Goal: Navigation & Orientation: Find specific page/section

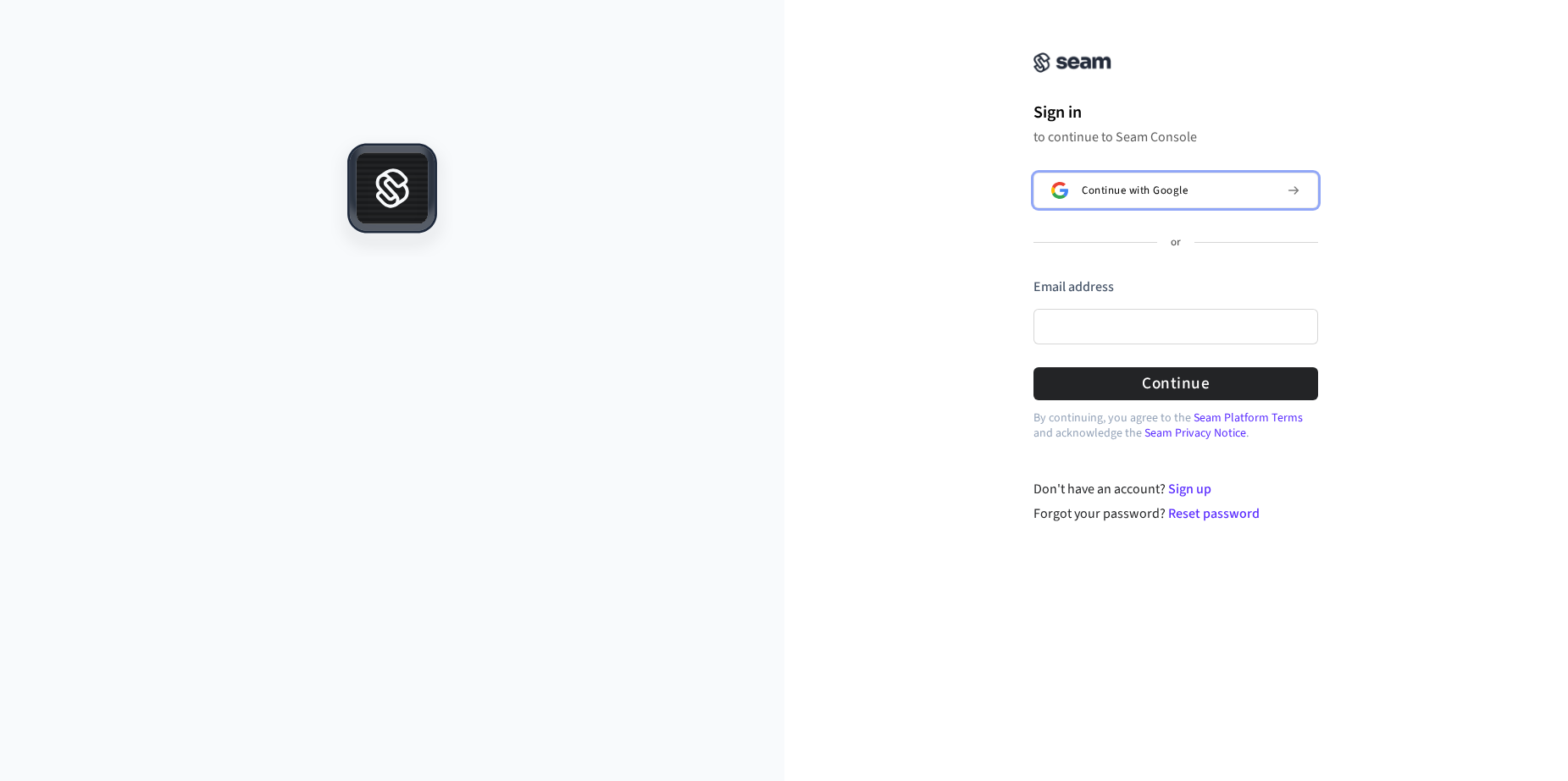
click at [1192, 192] on div "Continue with Google" at bounding box center [1177, 190] width 192 height 14
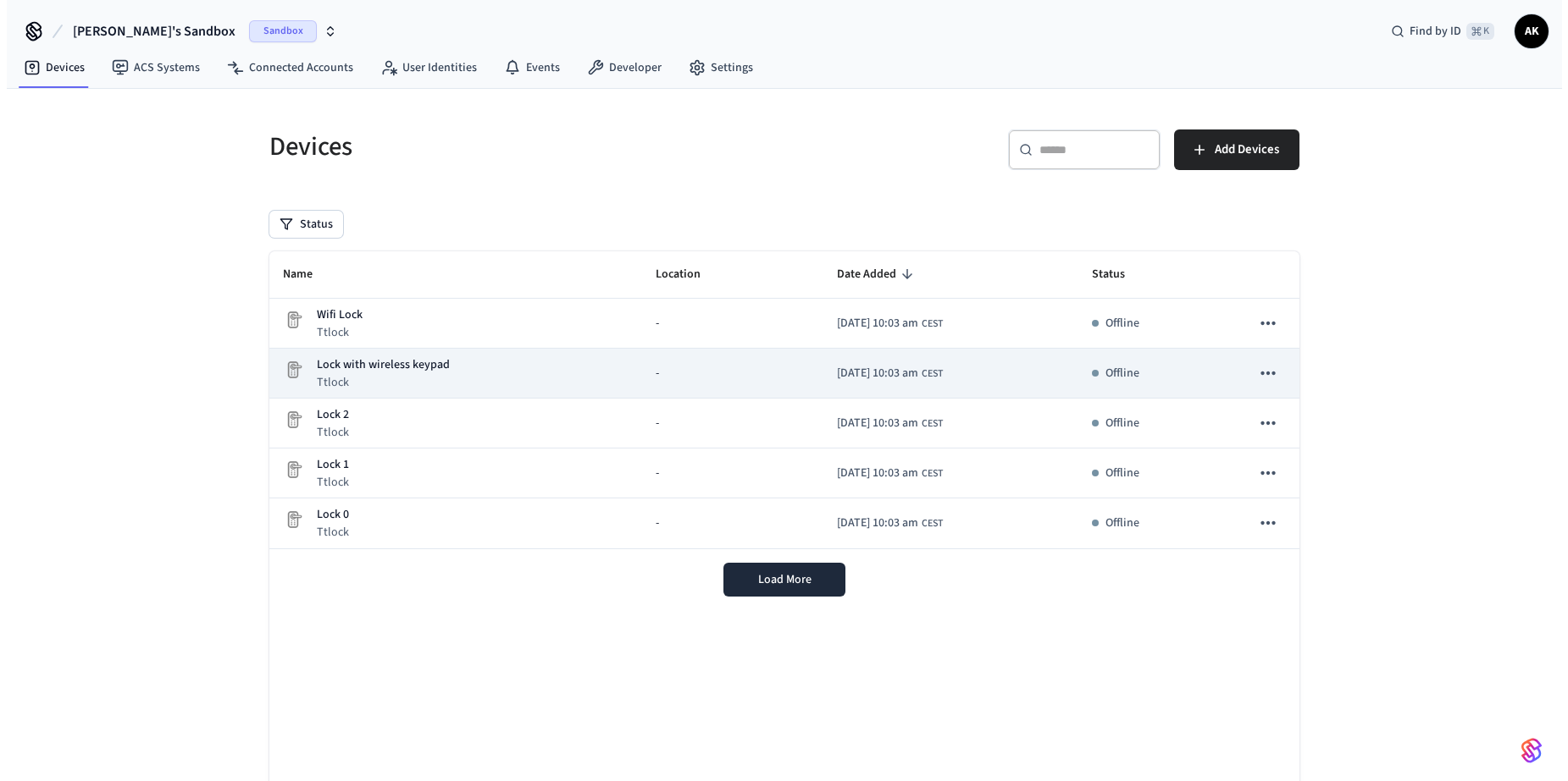
scroll to position [4, 0]
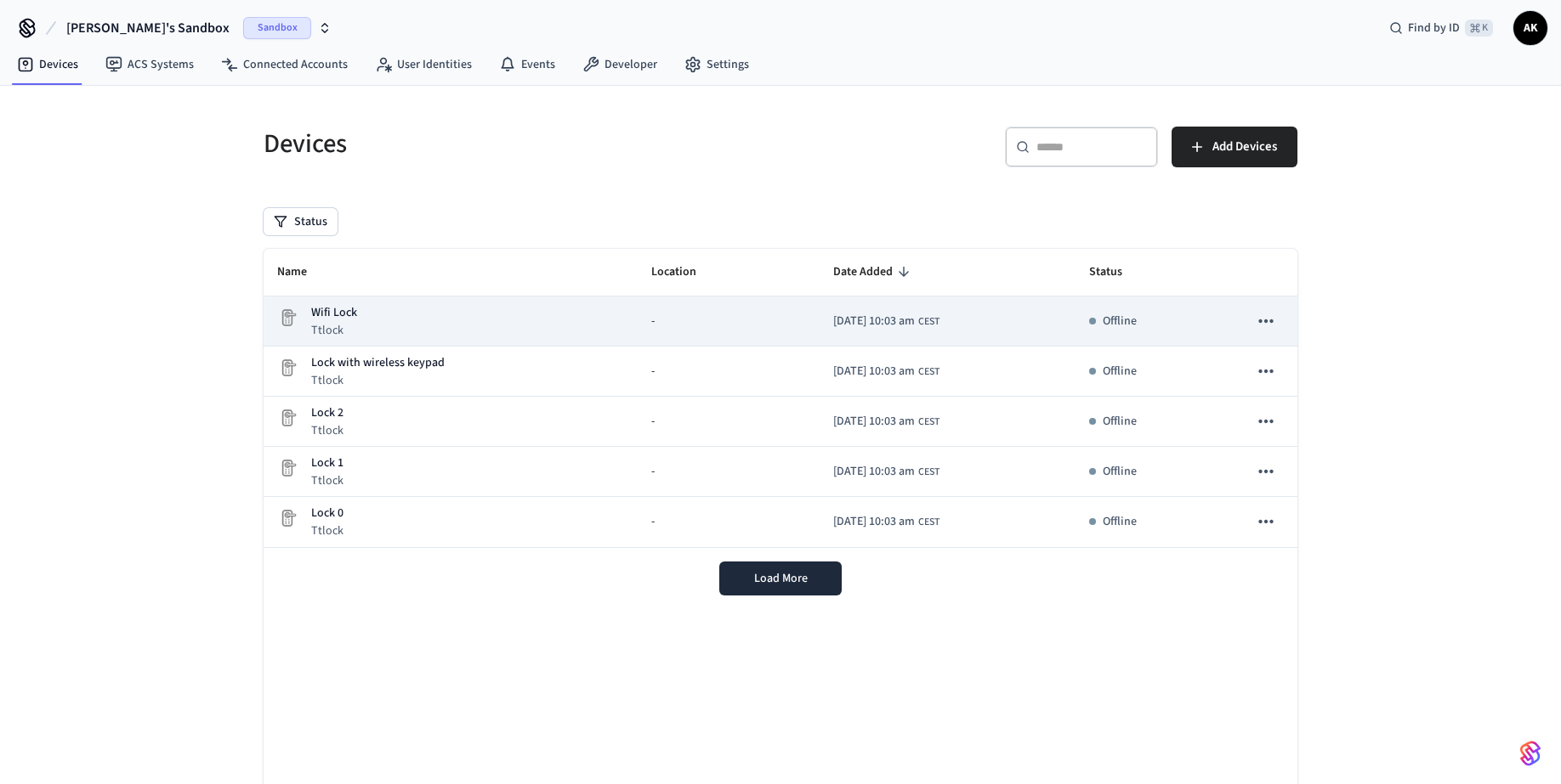
click at [1280, 333] on td "sticky table" at bounding box center [1266, 322] width 63 height 50
click at [1260, 328] on icon "sticky table" at bounding box center [1266, 322] width 22 height 22
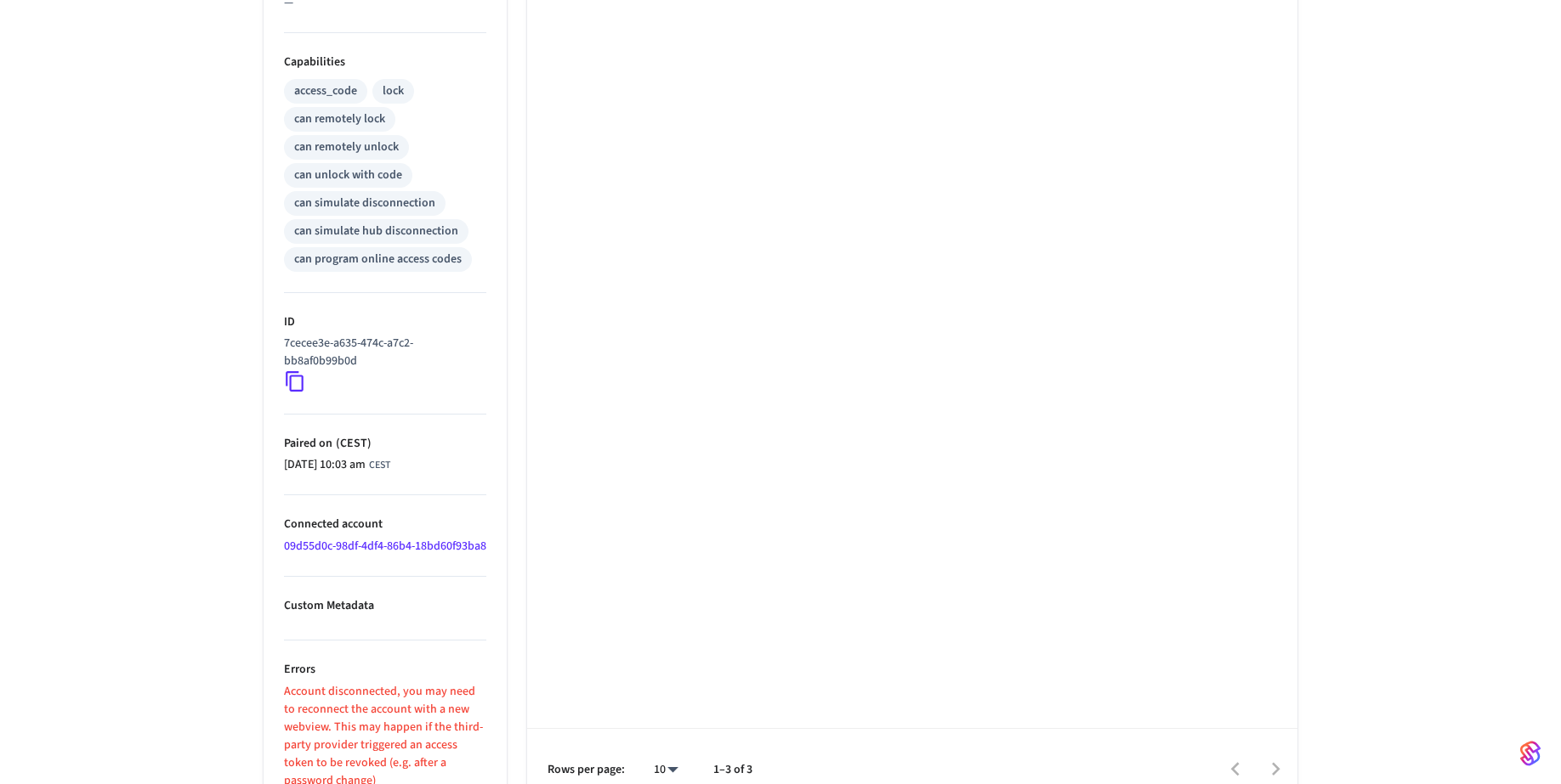
scroll to position [703, 0]
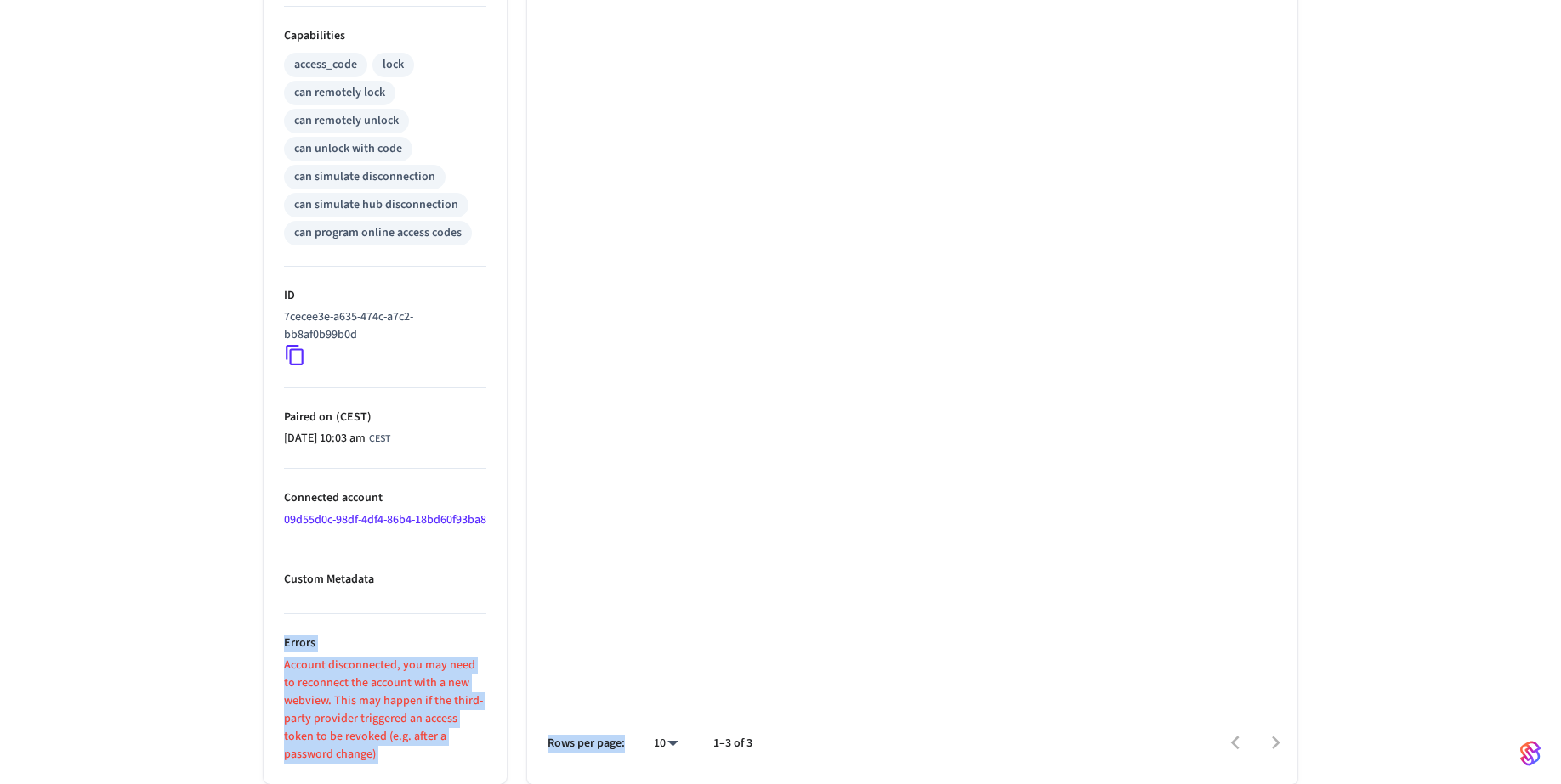
drag, startPoint x: 275, startPoint y: 652, endPoint x: 545, endPoint y: 788, distance: 302.3
click at [545, 784] on html "Agata's Sandbox Sandbox Find by ID ⌘ K AK Devices ACS Systems Connected Account…" at bounding box center [780, 49] width 1561 height 1469
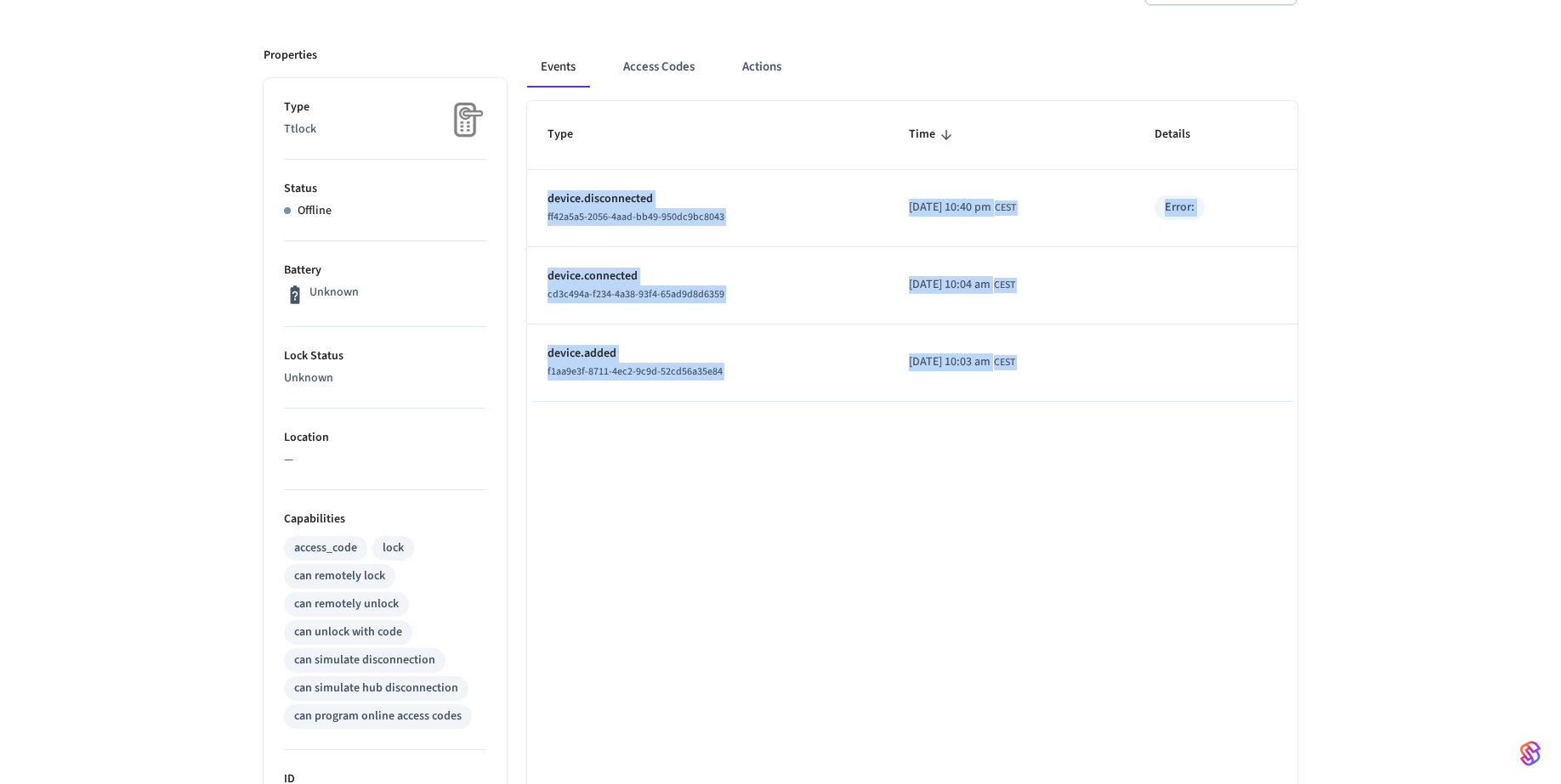
scroll to position [0, 0]
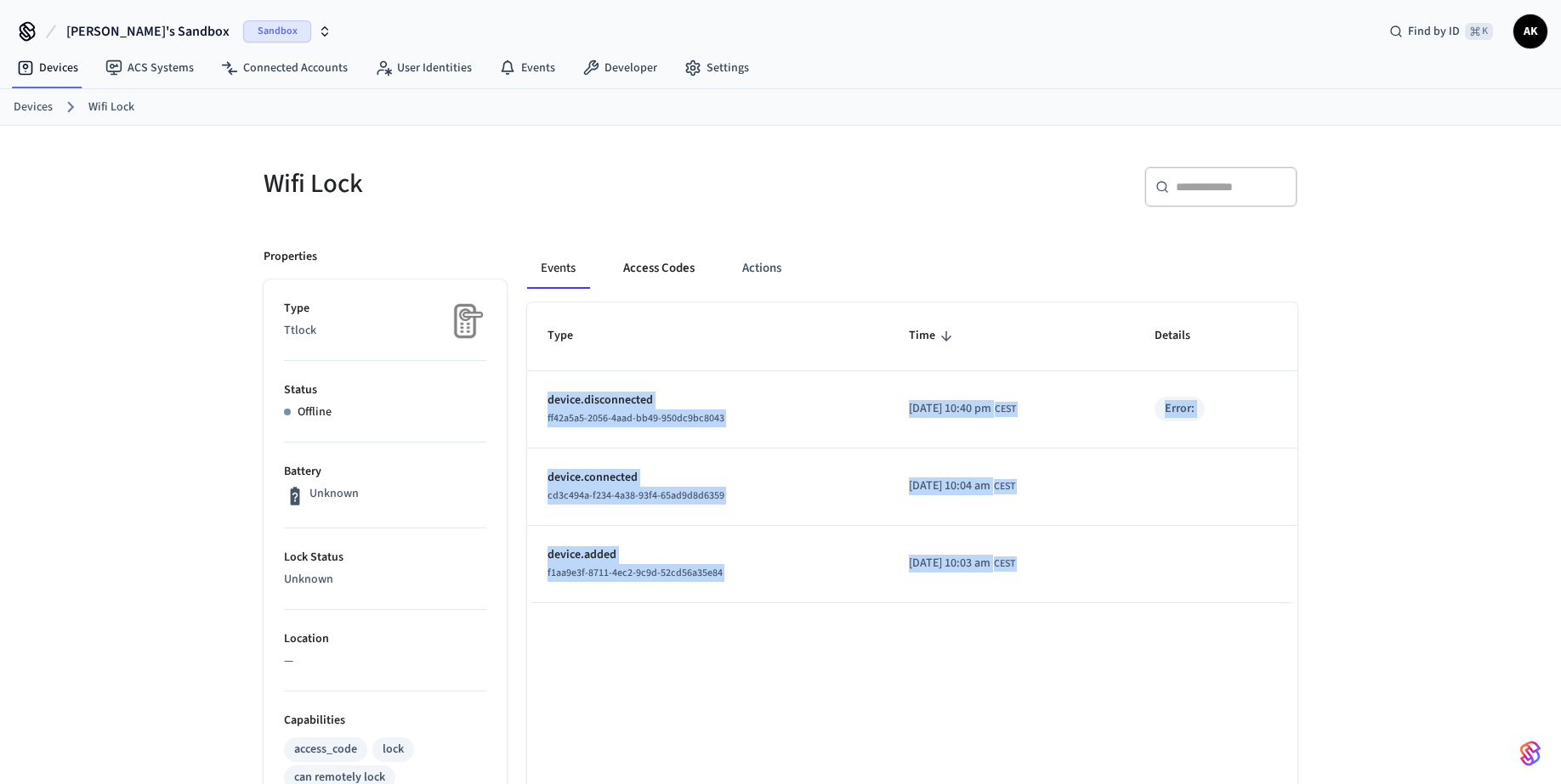
click at [676, 271] on button "Access Codes" at bounding box center [659, 269] width 99 height 41
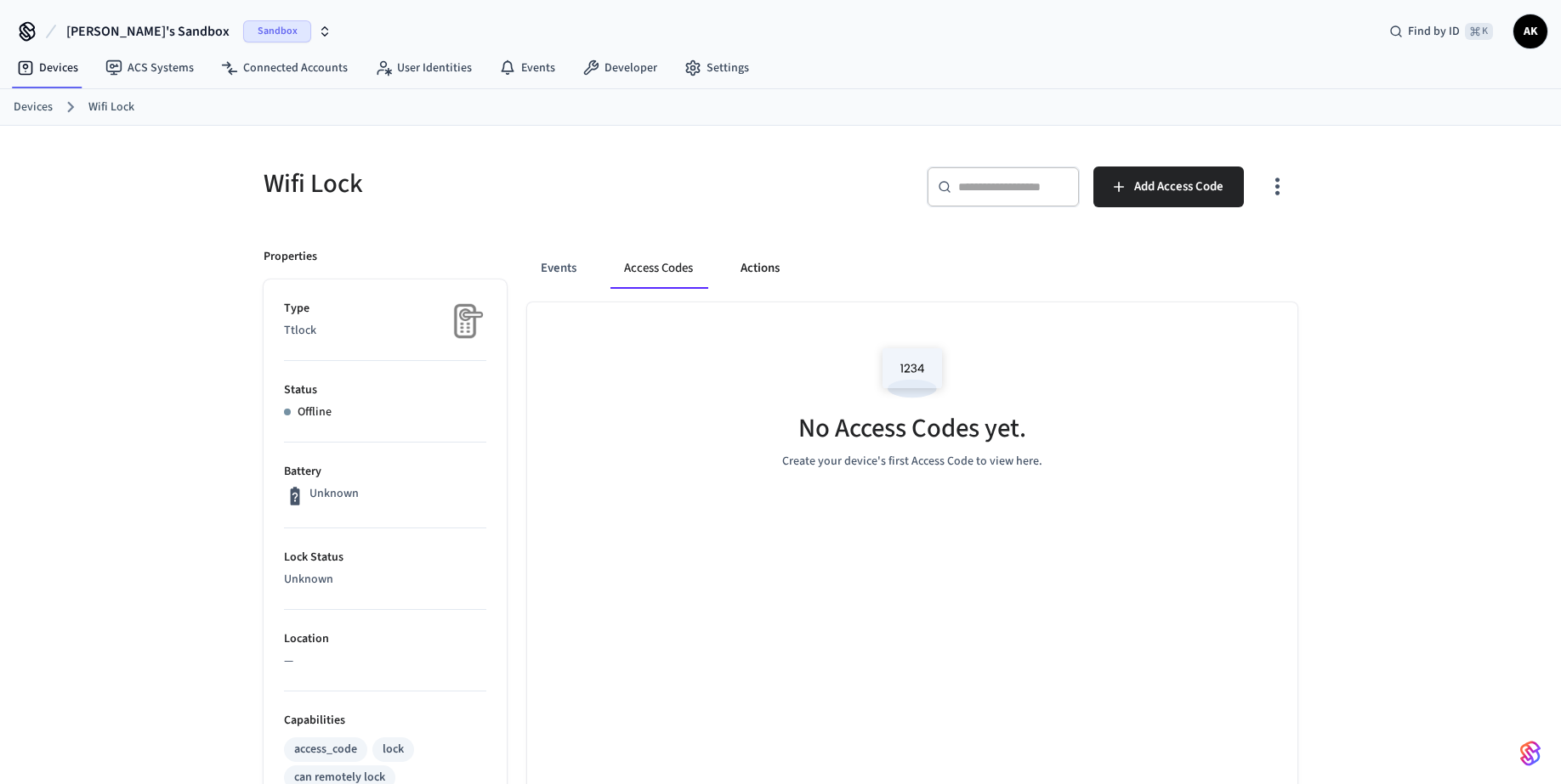
click at [762, 272] on button "Actions" at bounding box center [759, 269] width 66 height 41
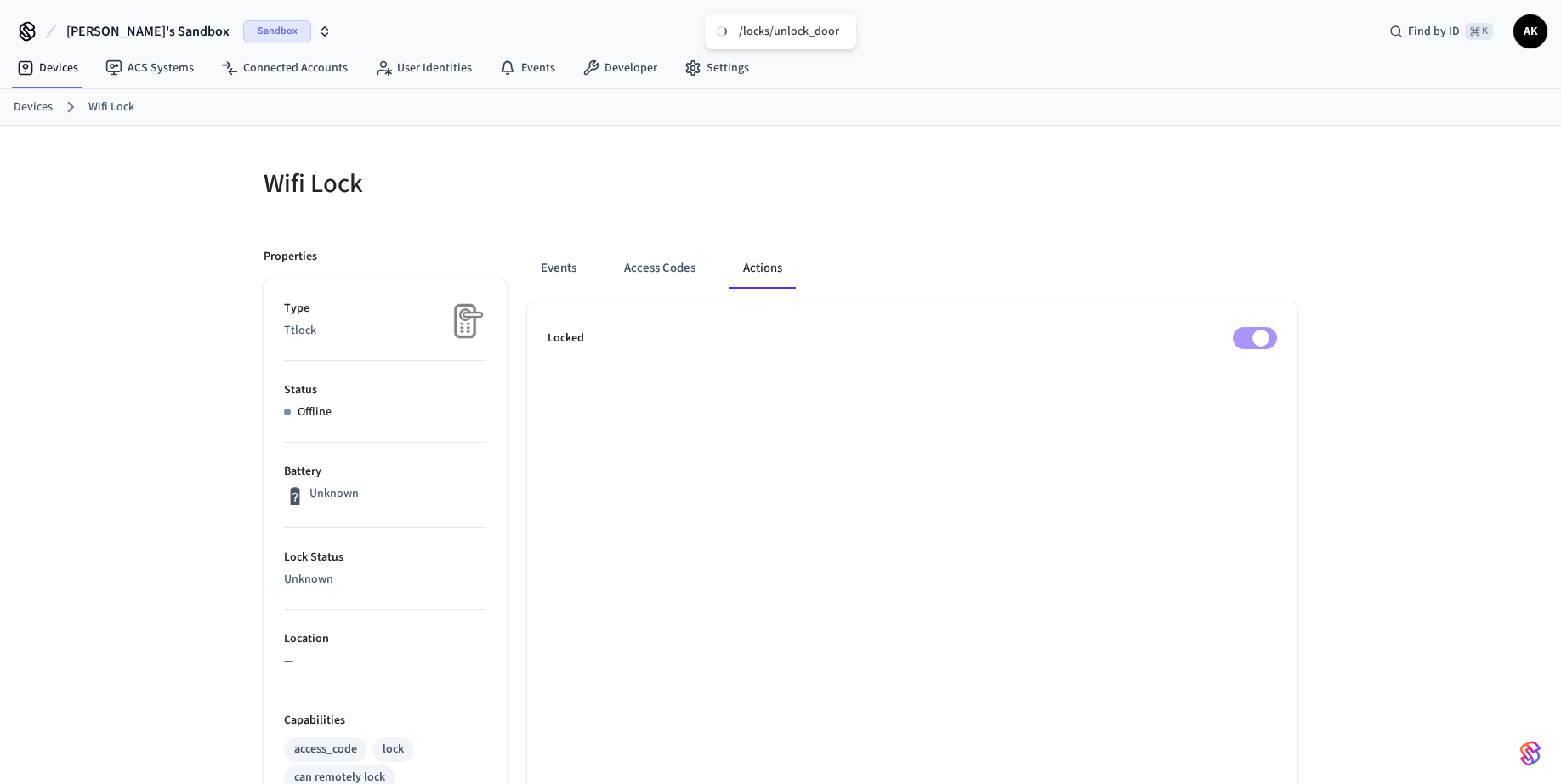
click at [669, 268] on button "Access Codes" at bounding box center [660, 269] width 99 height 41
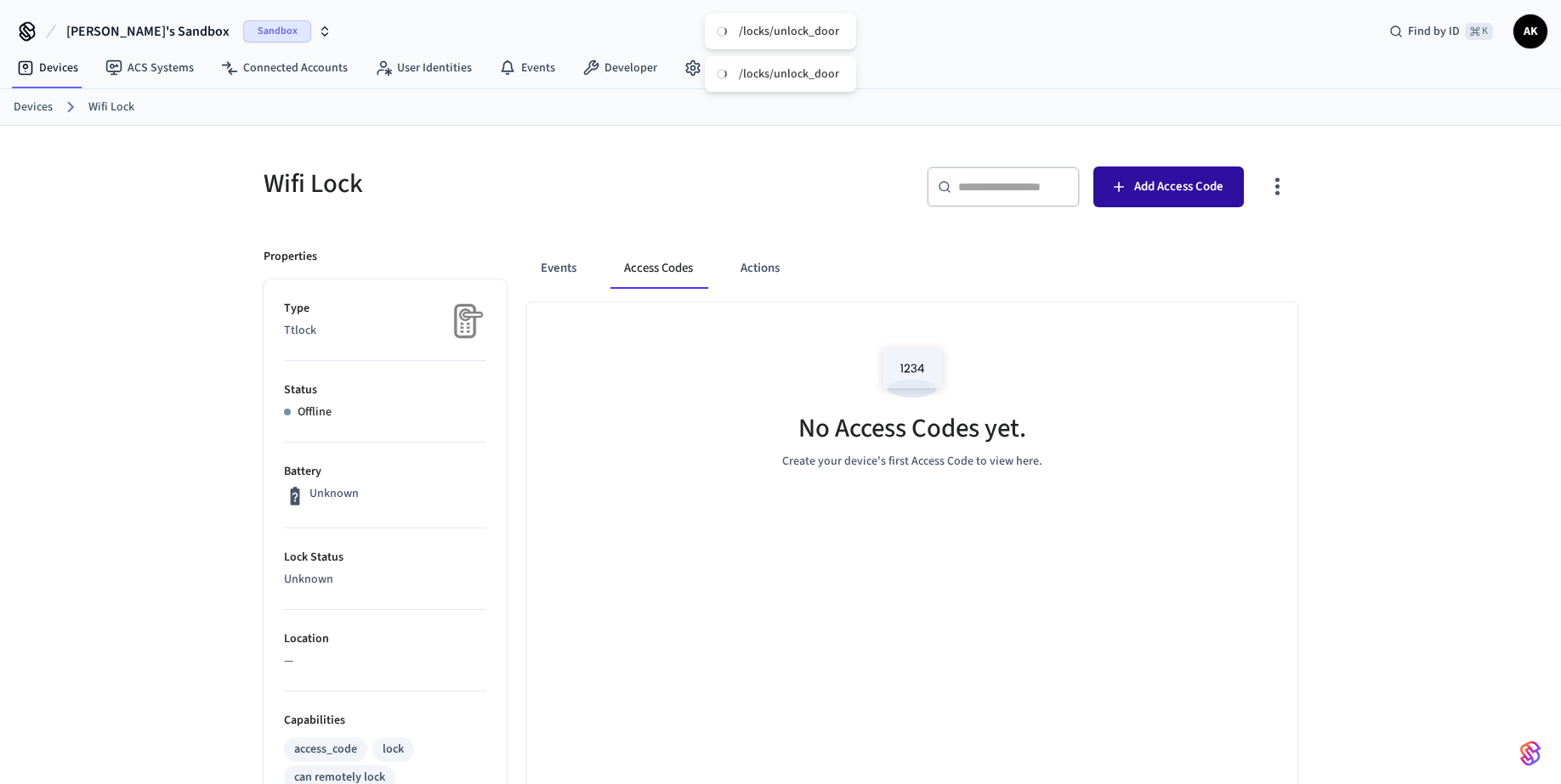
click at [1214, 182] on span "Add Access Code" at bounding box center [1179, 187] width 89 height 22
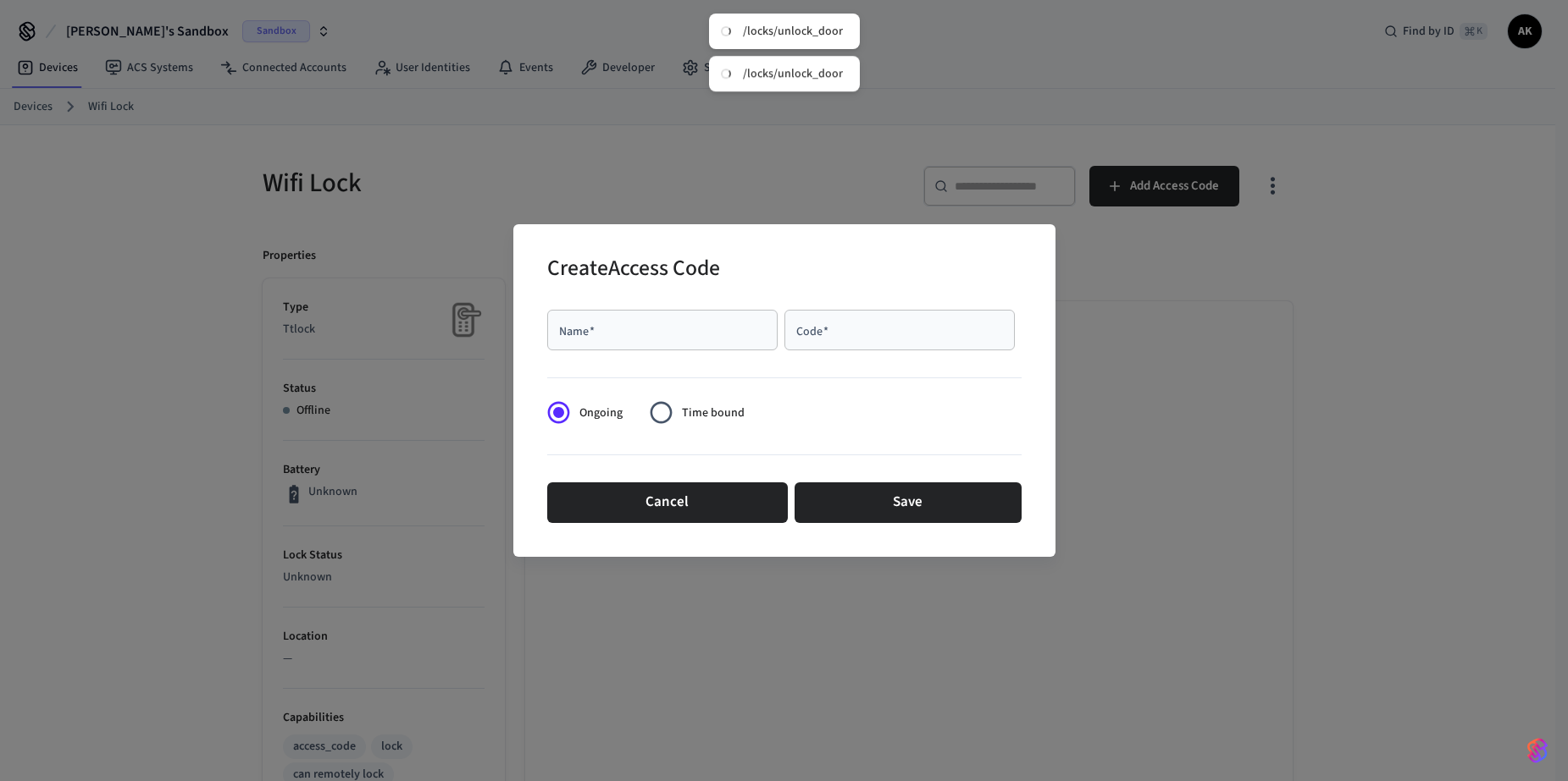
click at [916, 105] on div "Create Access Code Name   * Name   * Code   * Code   * Ongoing Time bound Cance…" at bounding box center [784, 390] width 1568 height 781
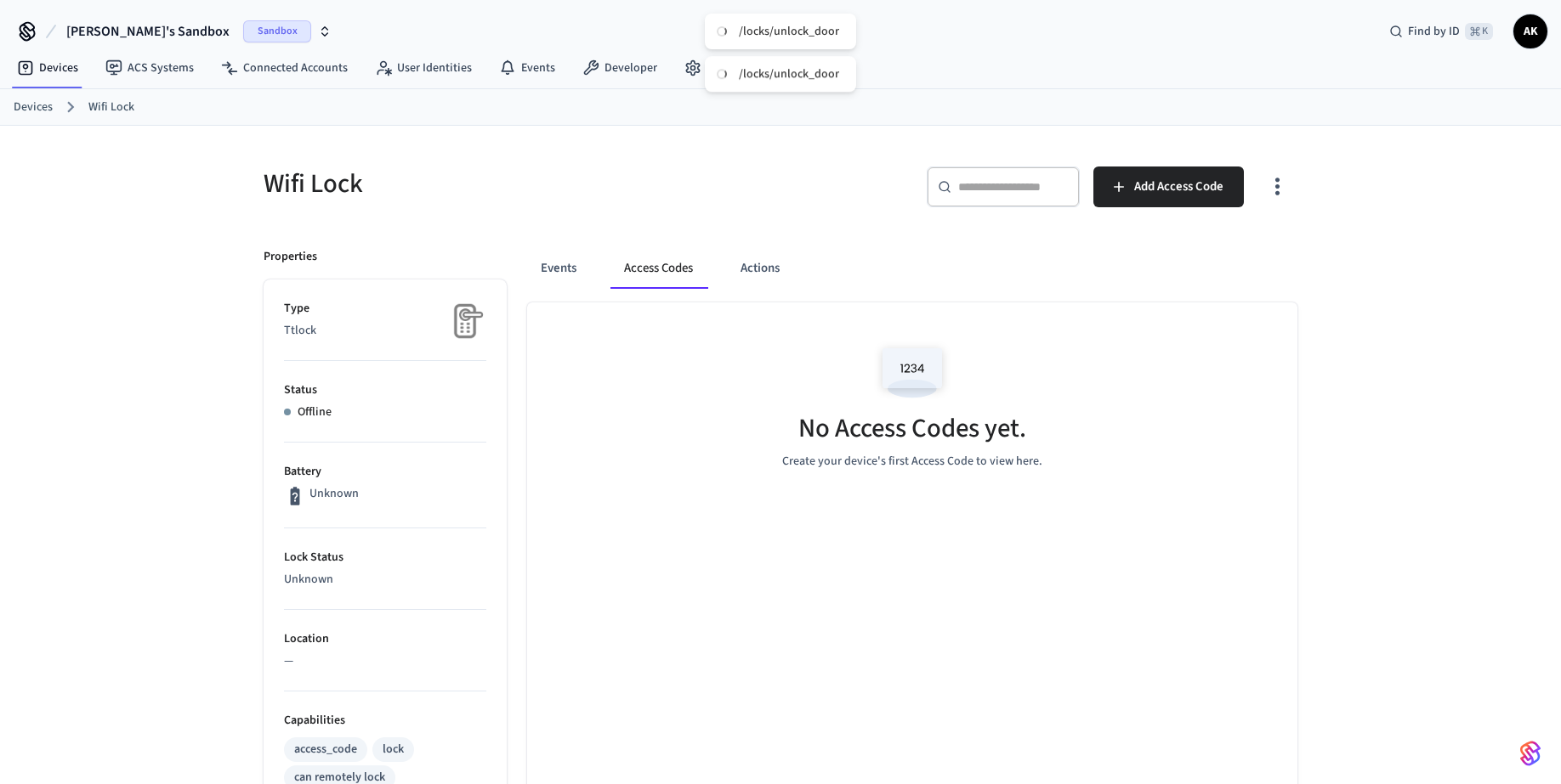
click at [1250, 176] on div "​ ​ Add Access Code" at bounding box center [1044, 193] width 507 height 54
click at [1271, 182] on icon "button" at bounding box center [1277, 186] width 26 height 26
click at [740, 85] on div "/locks/unlock_door" at bounding box center [787, 73] width 152 height 35
click at [772, 64] on div "/locks/unlock_door" at bounding box center [787, 73] width 152 height 35
drag, startPoint x: 788, startPoint y: 40, endPoint x: 417, endPoint y: 27, distance: 371.2
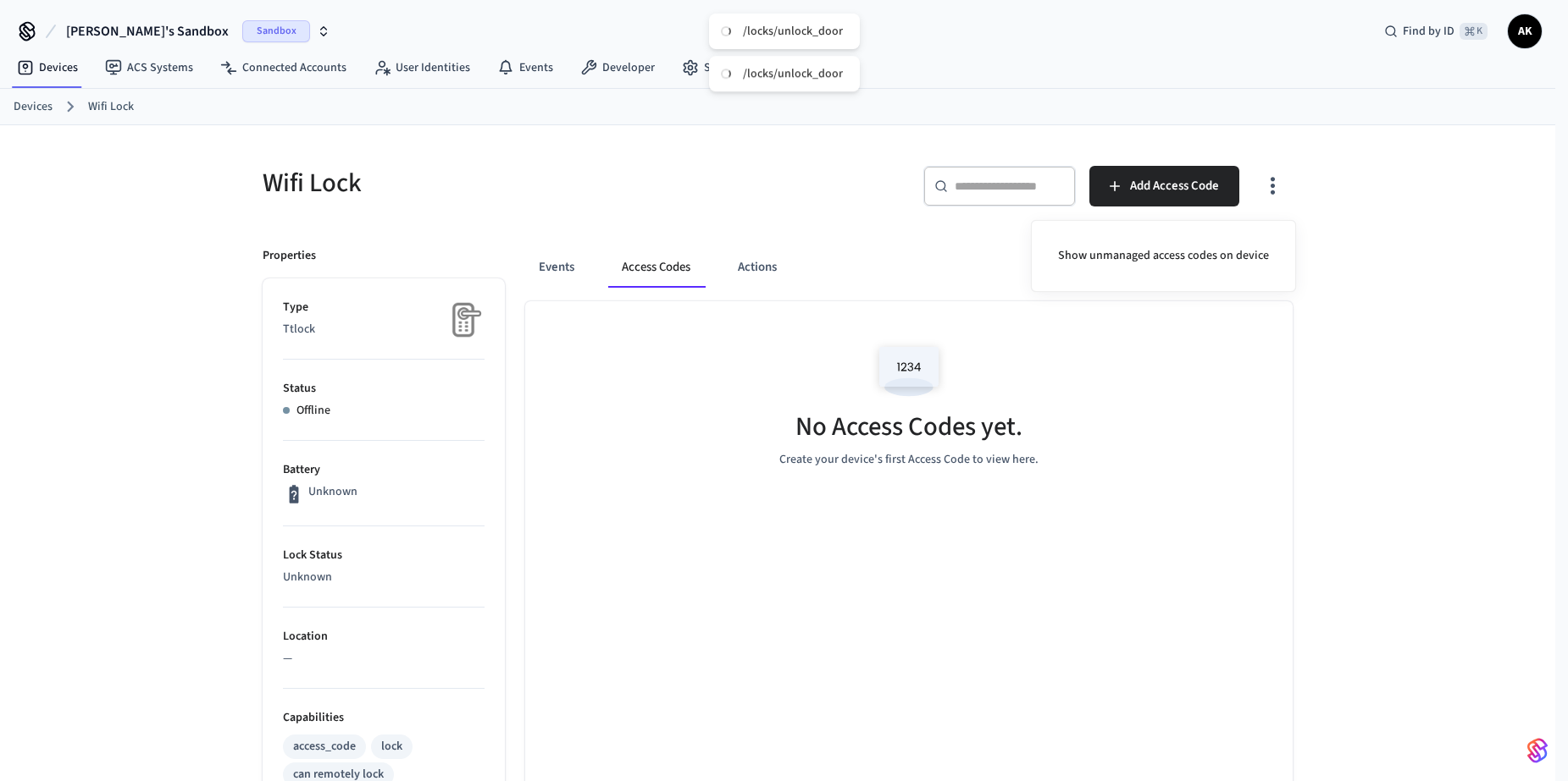
click at [778, 42] on div "/locks/unlock_door" at bounding box center [784, 31] width 151 height 35
click at [395, 82] on div at bounding box center [784, 390] width 1568 height 781
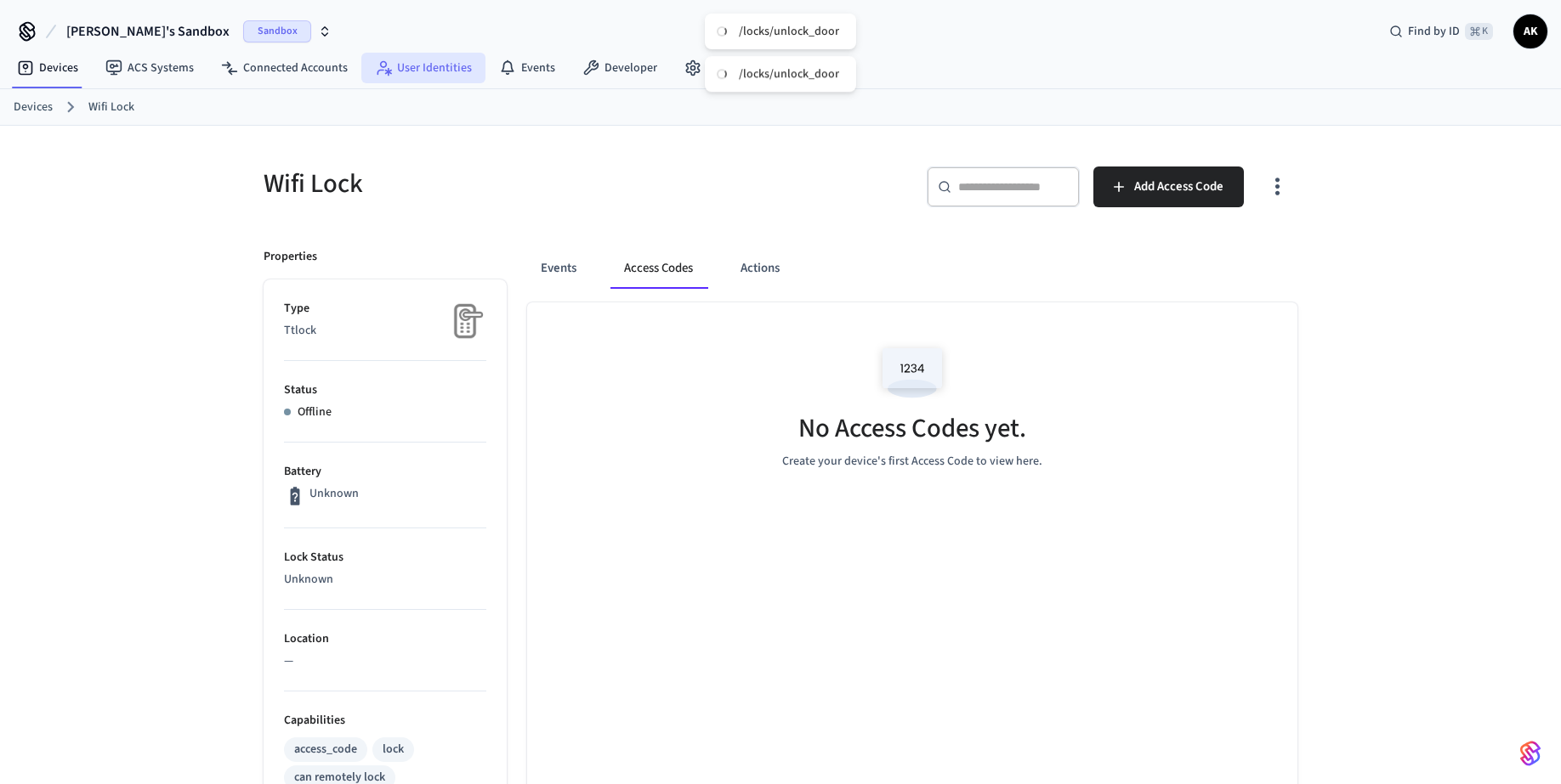
click at [409, 67] on link "User Identities" at bounding box center [422, 68] width 124 height 31
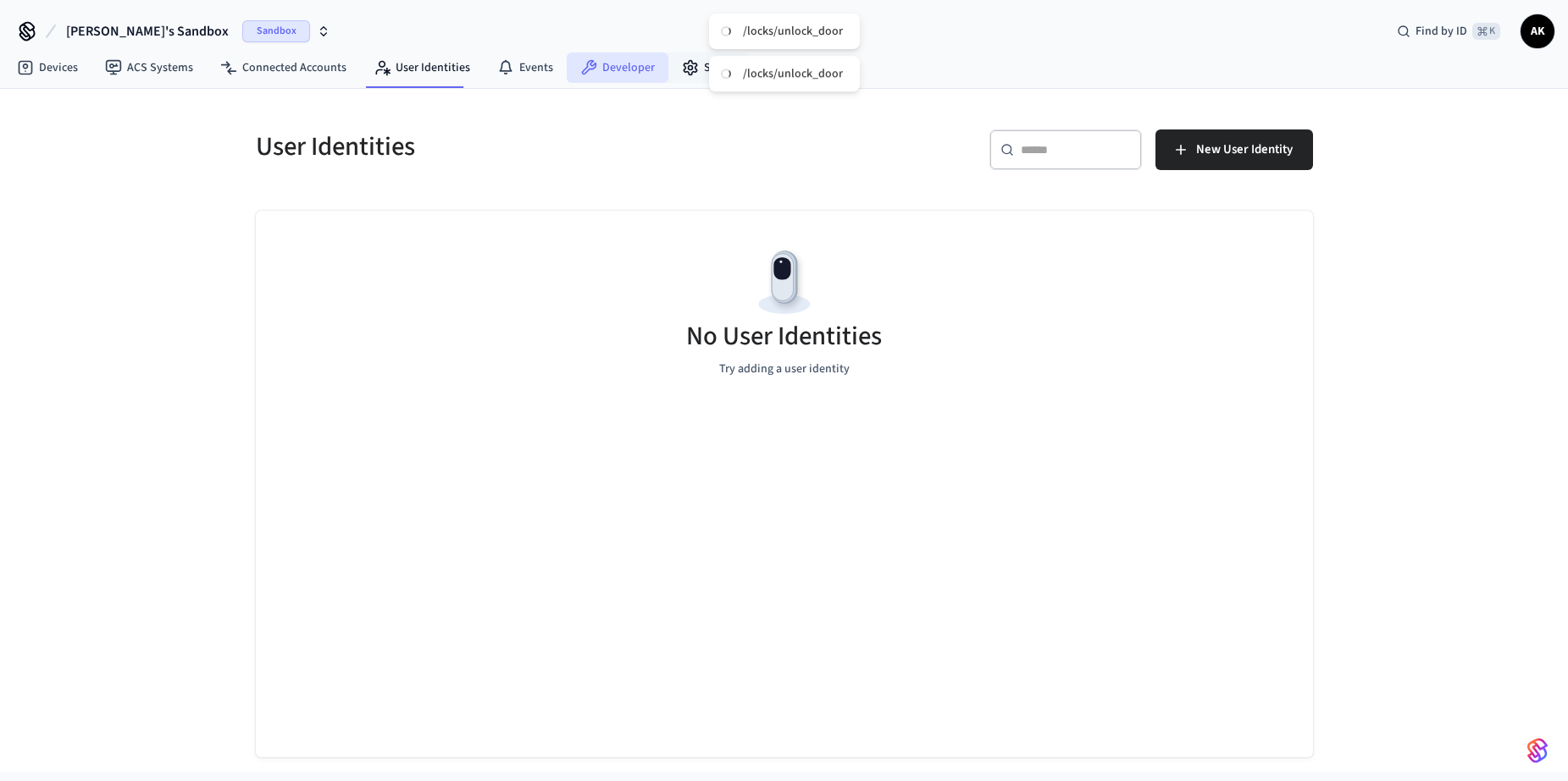
click at [641, 82] on link "Developer" at bounding box center [617, 68] width 102 height 31
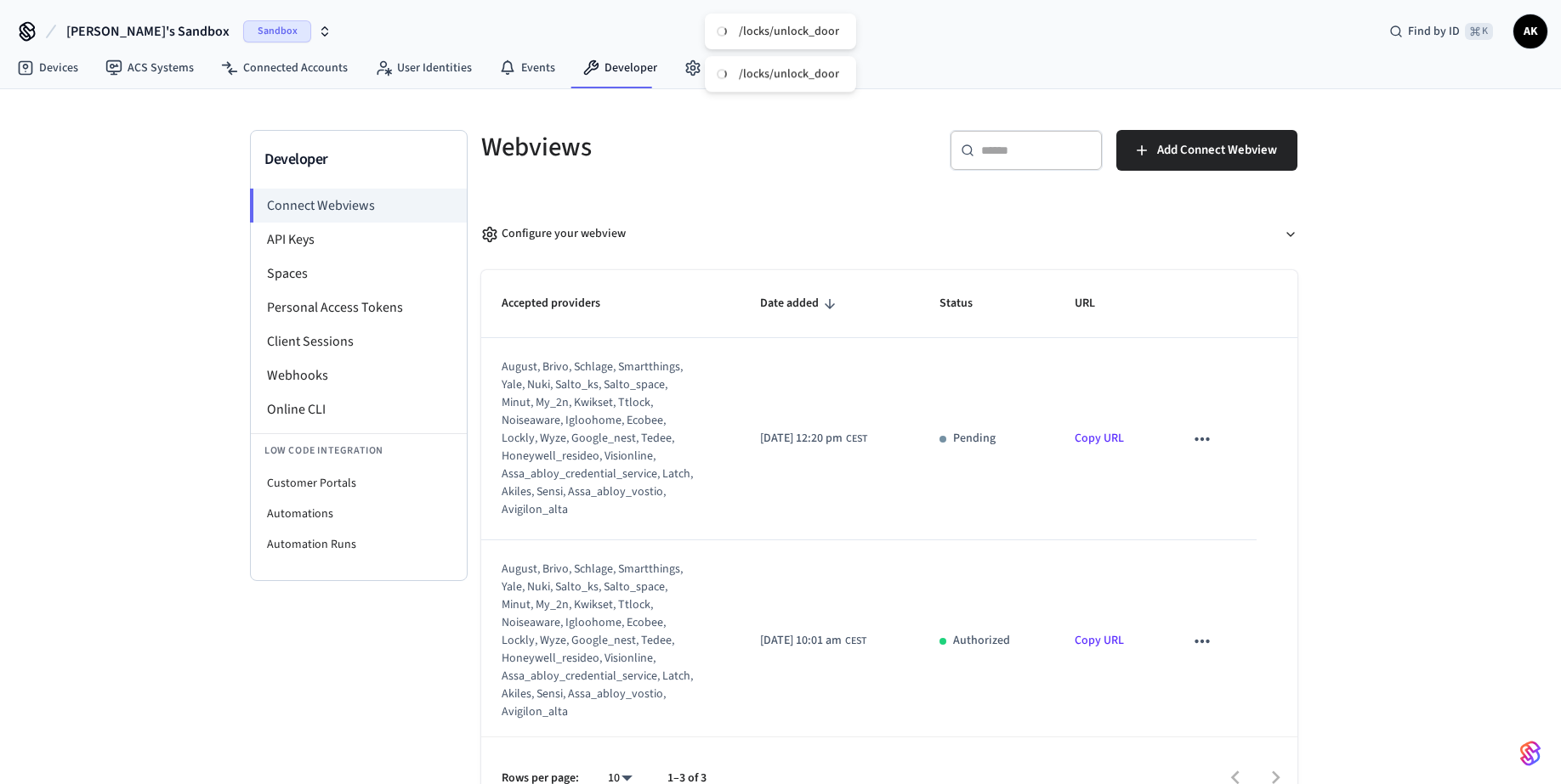
click at [1380, 441] on div "Developer Connect Webviews API Keys Spaces Personal Access Tokens Client Sessio…" at bounding box center [780, 454] width 1561 height 730
click at [1199, 444] on icon "sticky table" at bounding box center [1202, 440] width 22 height 22
click at [832, 445] on div at bounding box center [787, 392] width 1574 height 784
click at [317, 238] on li "API Keys" at bounding box center [359, 239] width 216 height 34
click at [322, 272] on li "Spaces" at bounding box center [359, 273] width 216 height 34
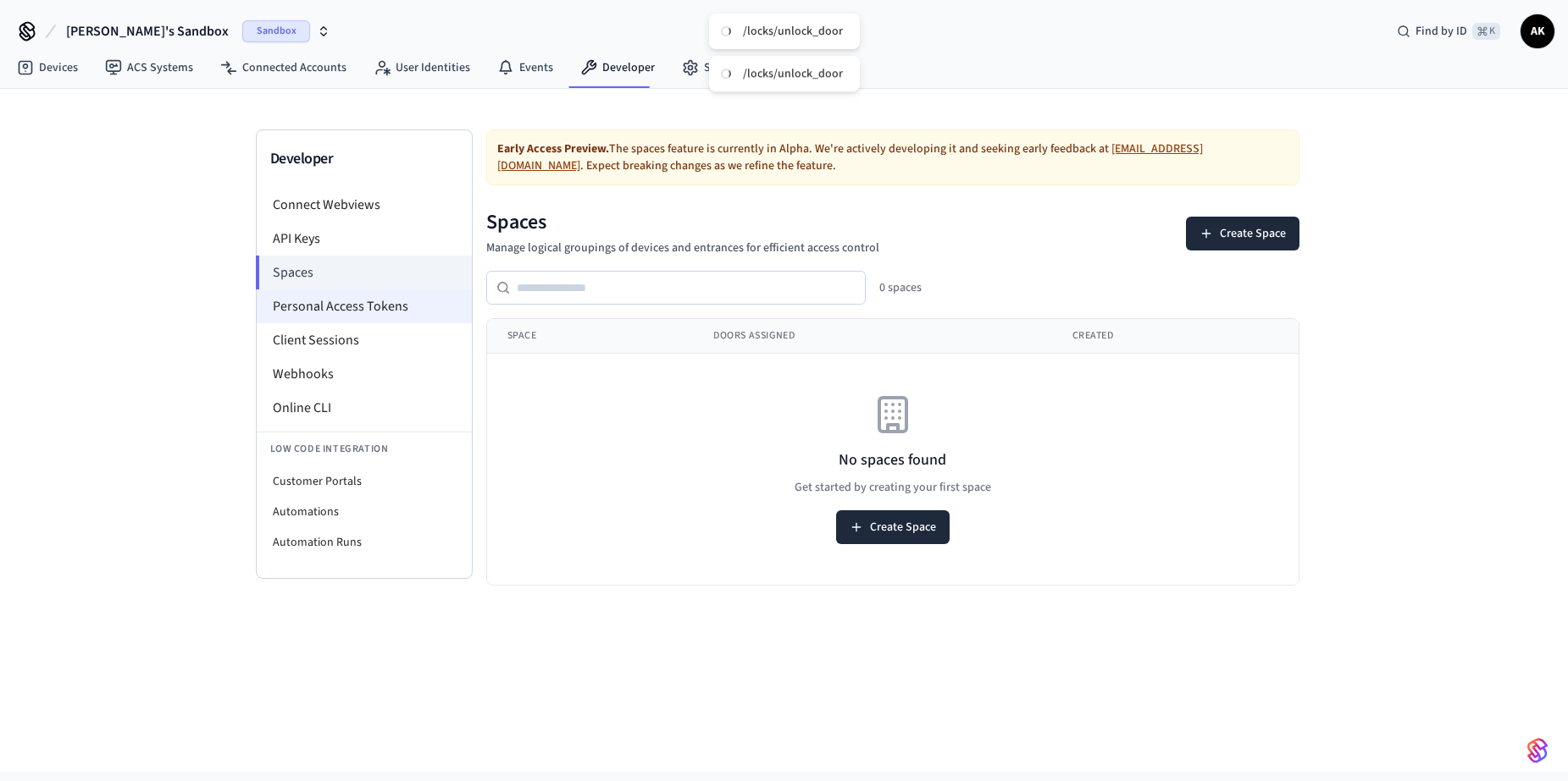
click at [322, 304] on li "Personal Access Tokens" at bounding box center [364, 307] width 215 height 34
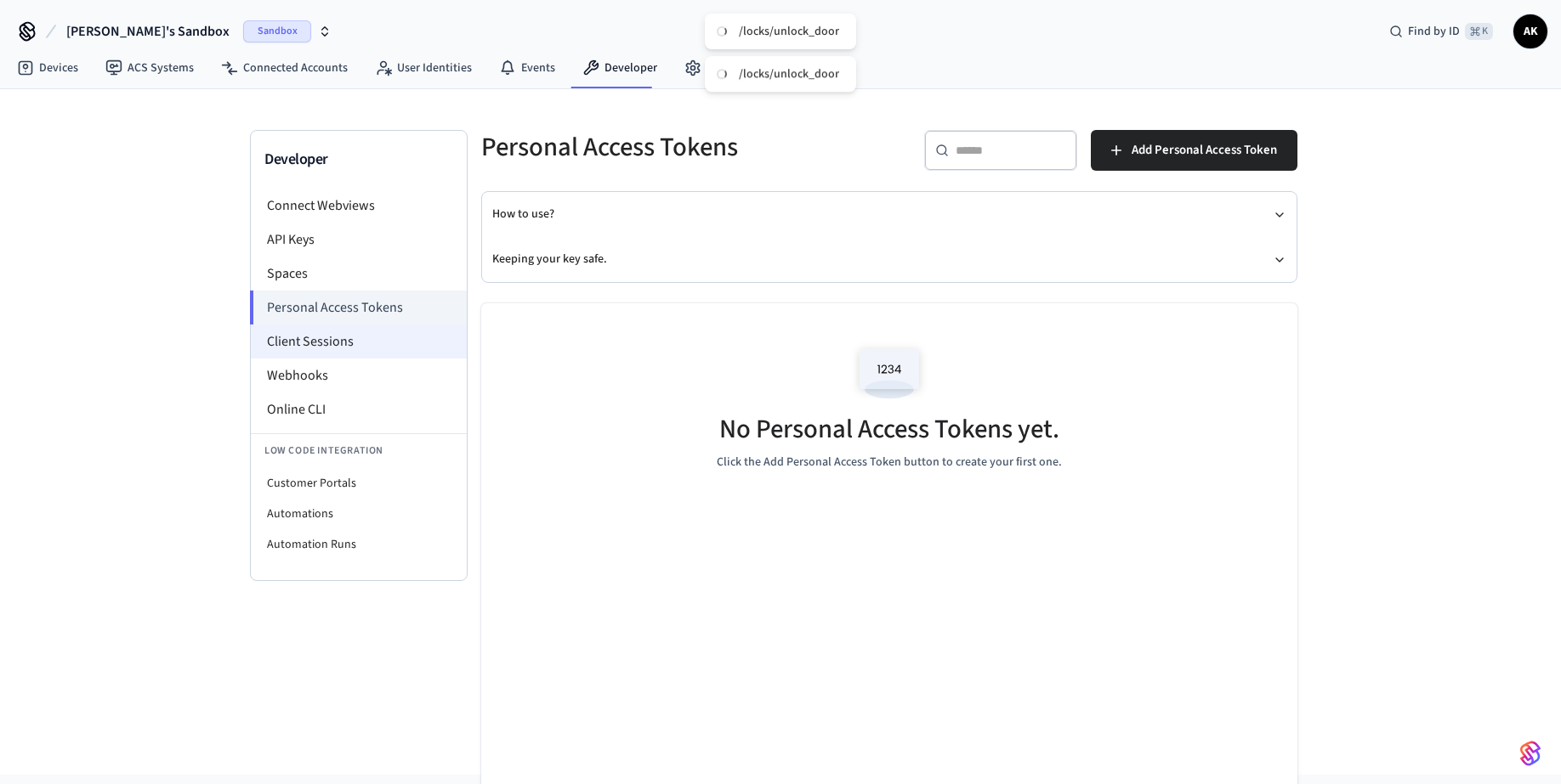
click at [364, 351] on li "Client Sessions" at bounding box center [359, 341] width 216 height 34
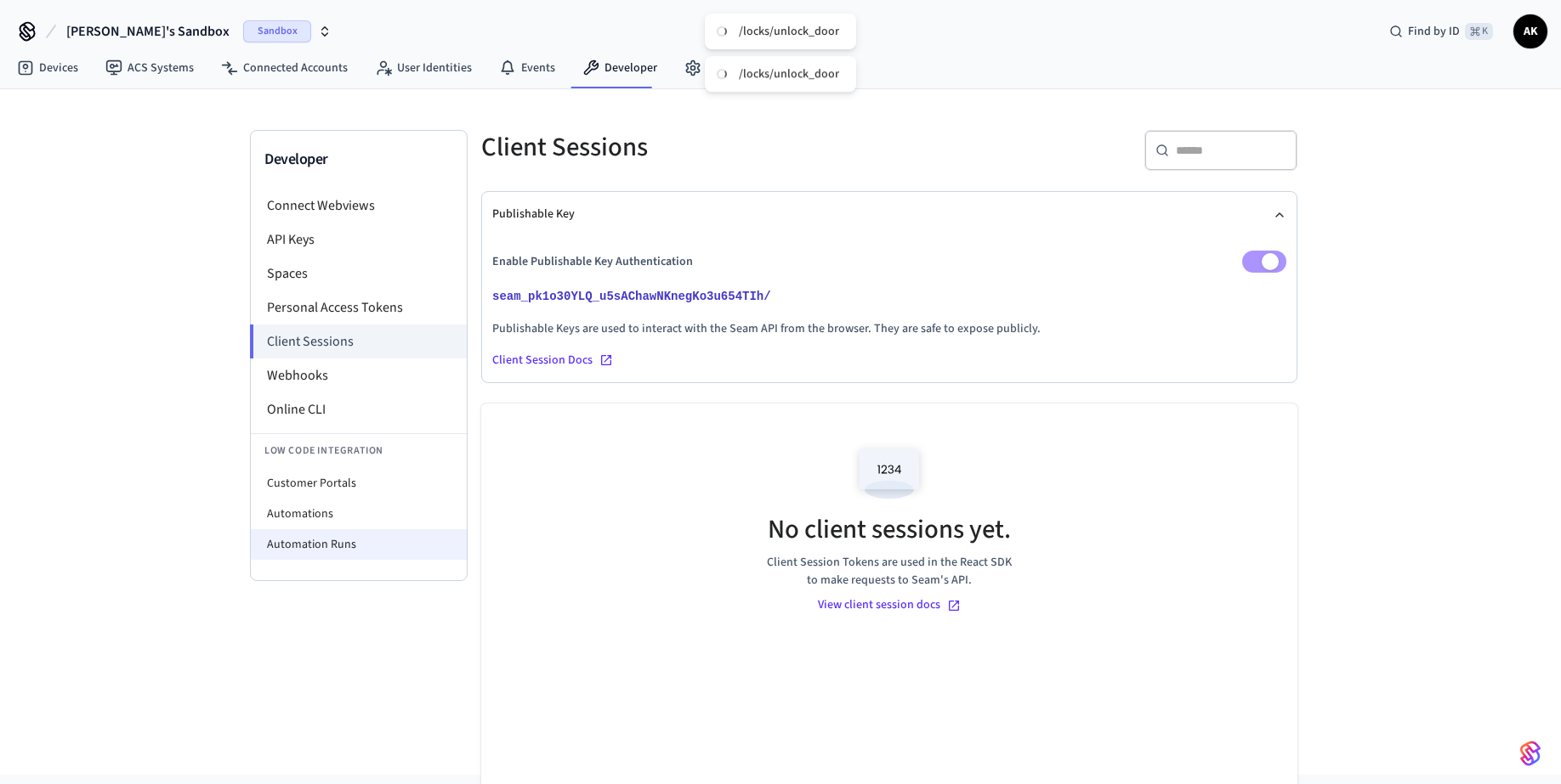
click at [347, 539] on li "Automation Runs" at bounding box center [359, 544] width 216 height 31
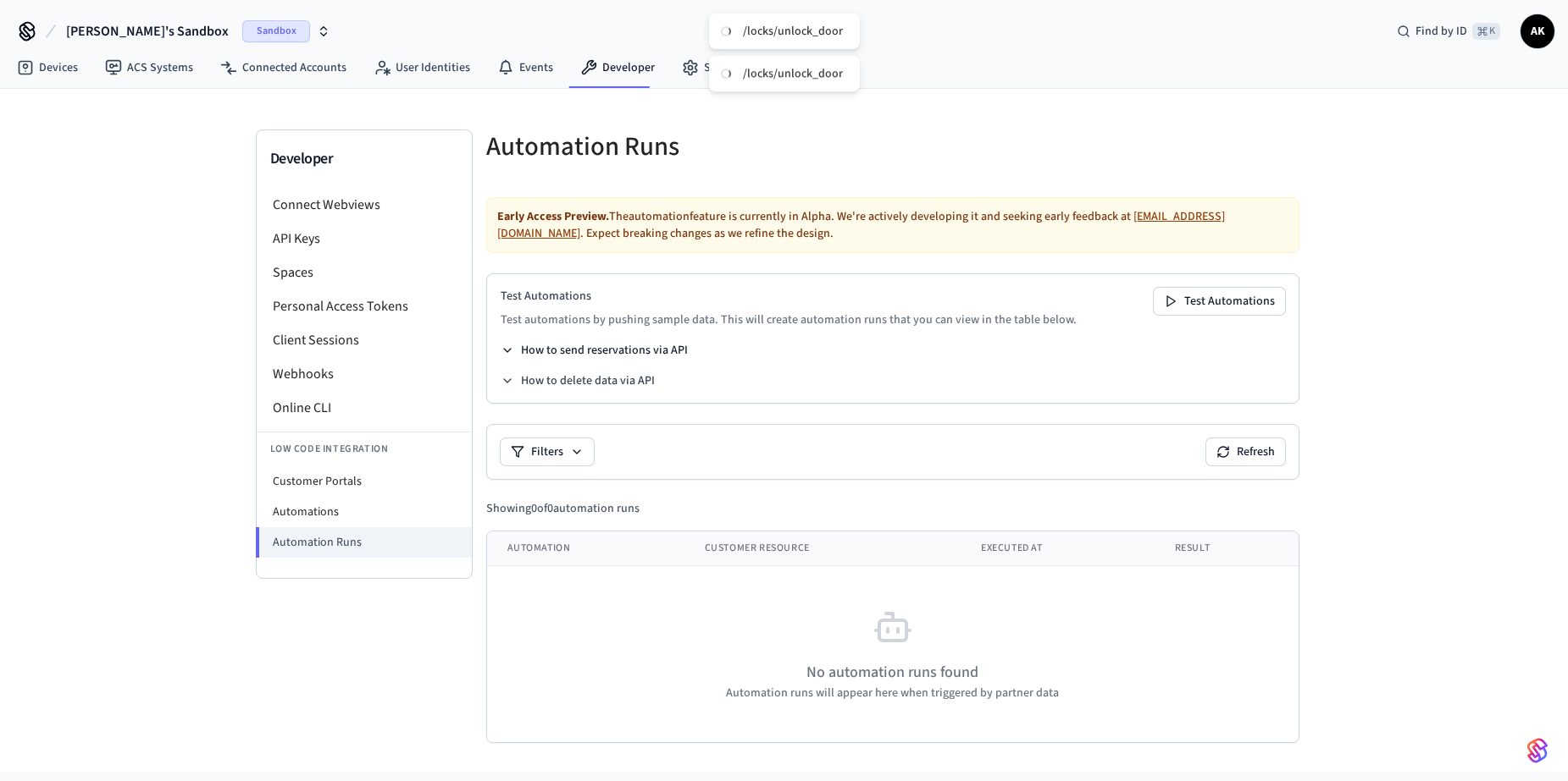
click at [648, 349] on button "How to send reservations via API" at bounding box center [594, 350] width 187 height 17
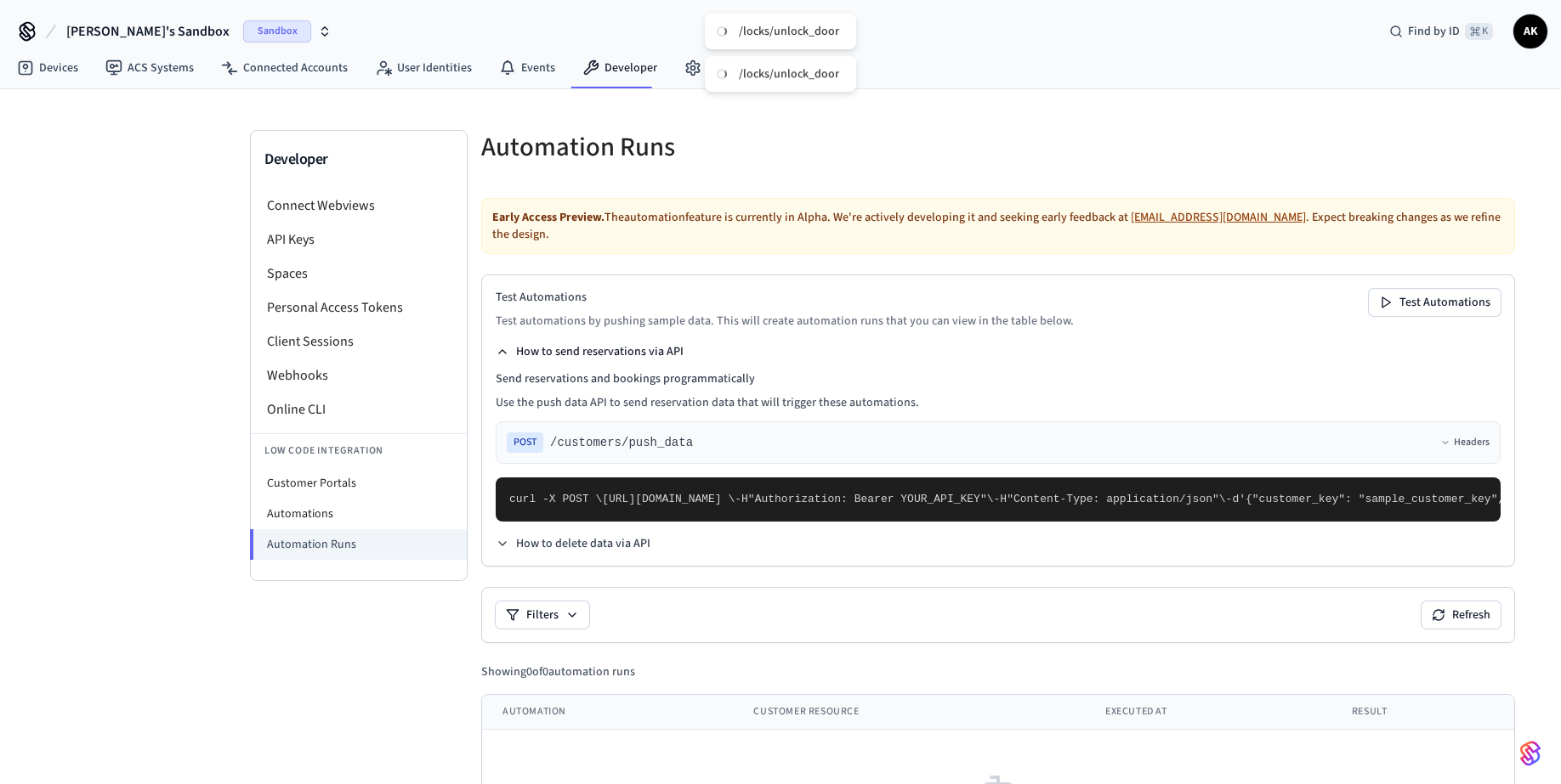
click at [649, 344] on button "How to send reservations via API" at bounding box center [590, 352] width 188 height 17
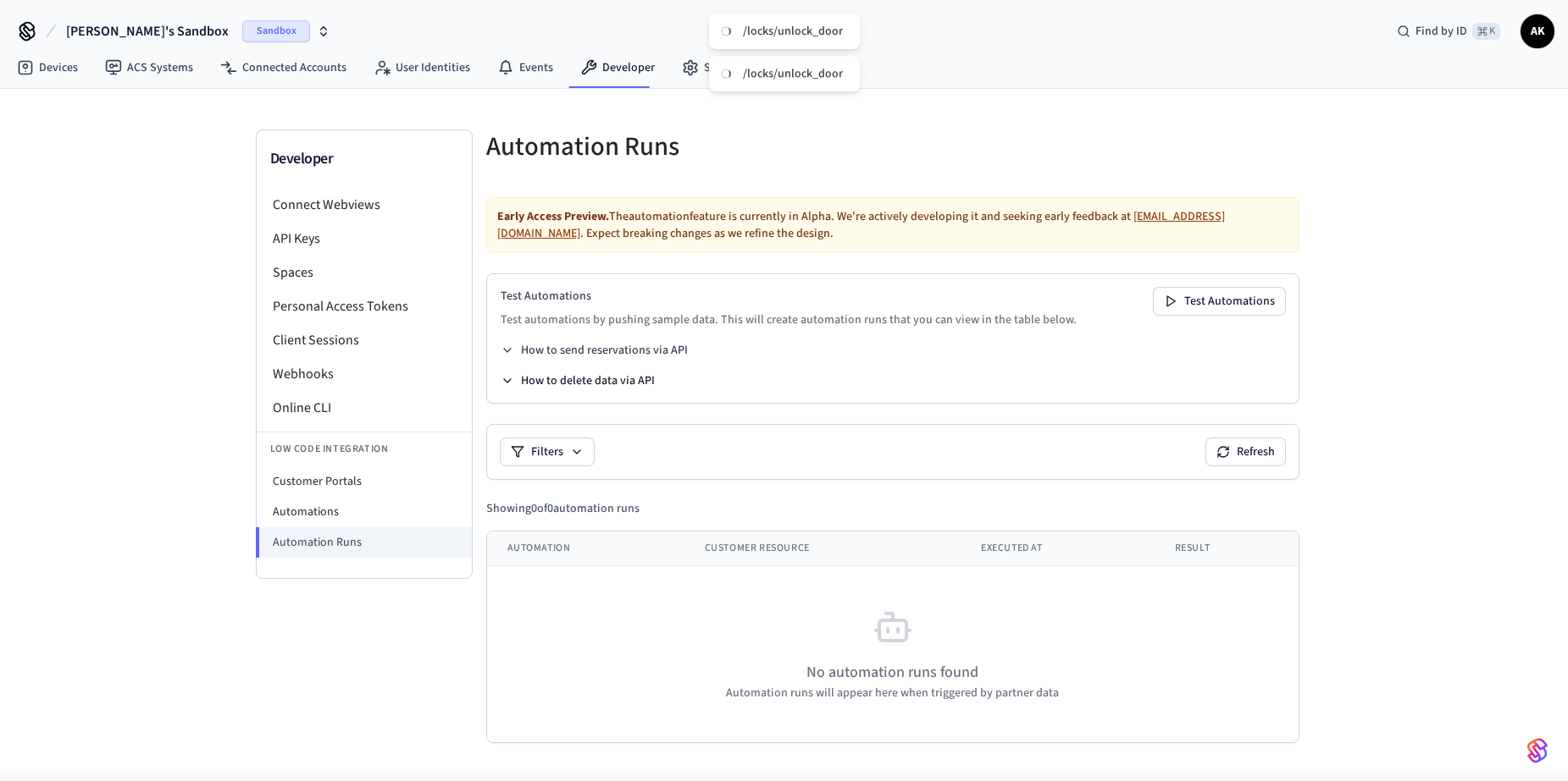
click at [615, 374] on button "How to delete data via API" at bounding box center [577, 381] width 154 height 17
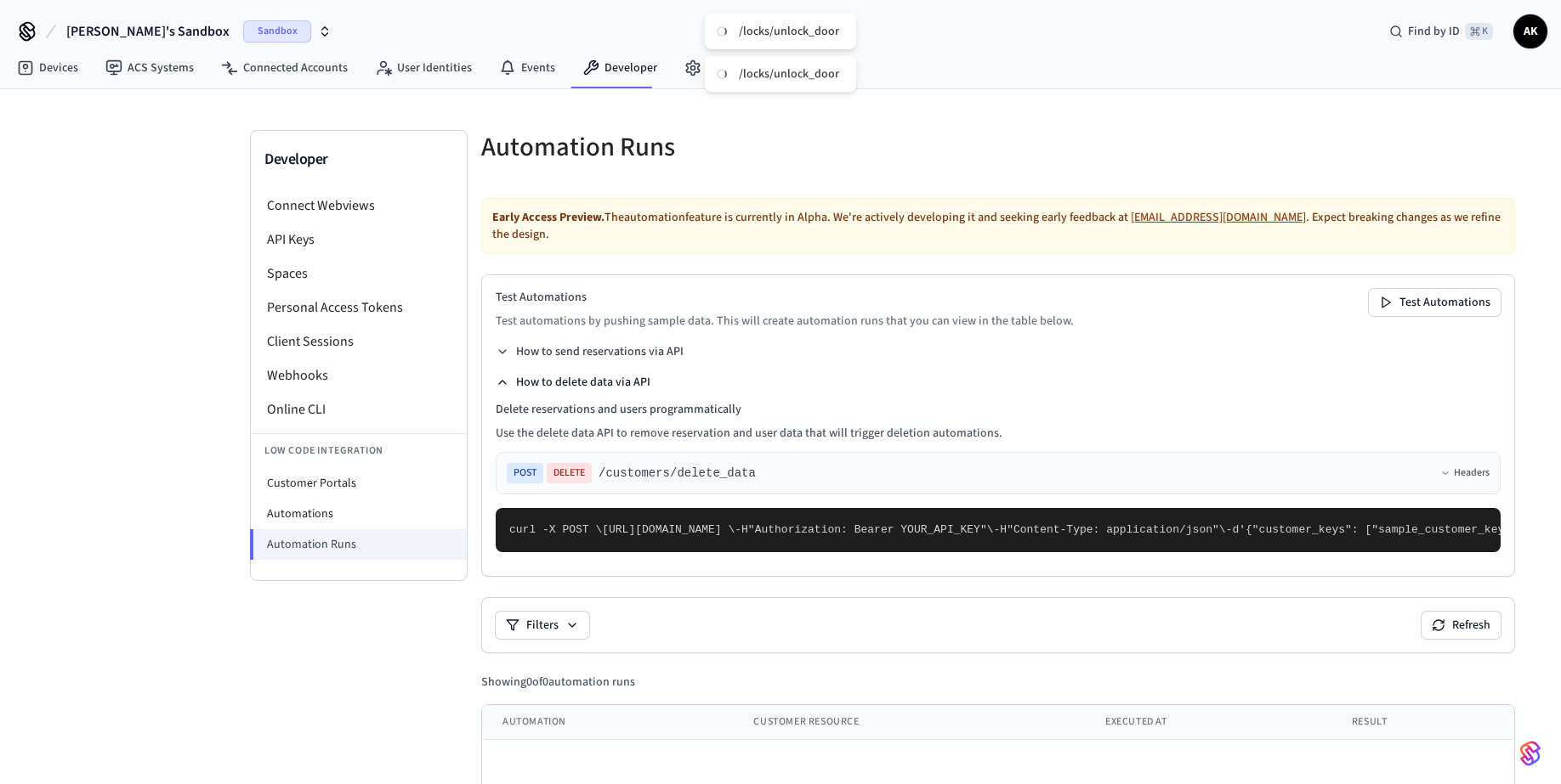
click at [616, 382] on button "How to delete data via API" at bounding box center [573, 382] width 154 height 17
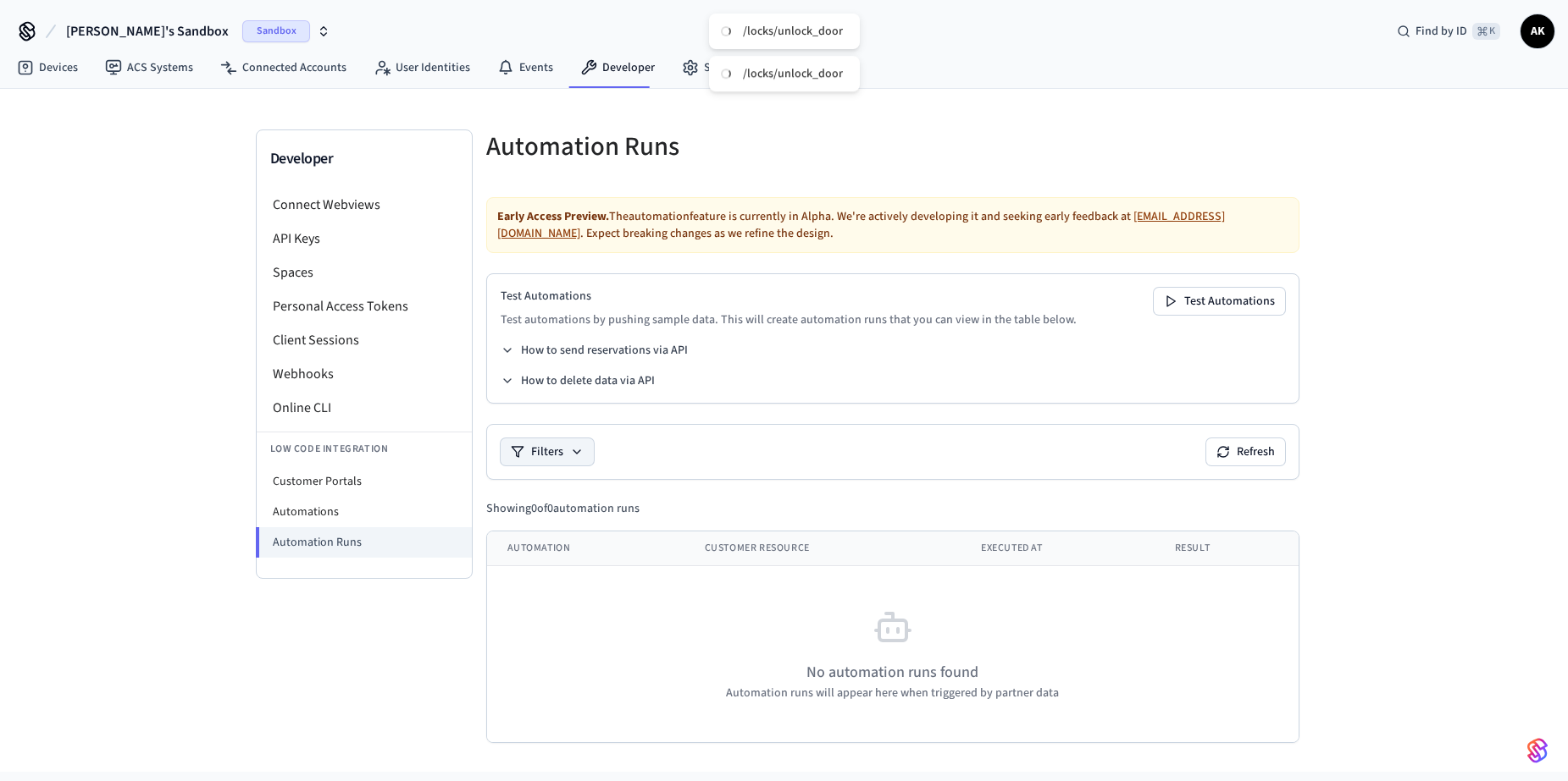
click at [556, 451] on button "Filters" at bounding box center [547, 451] width 94 height 27
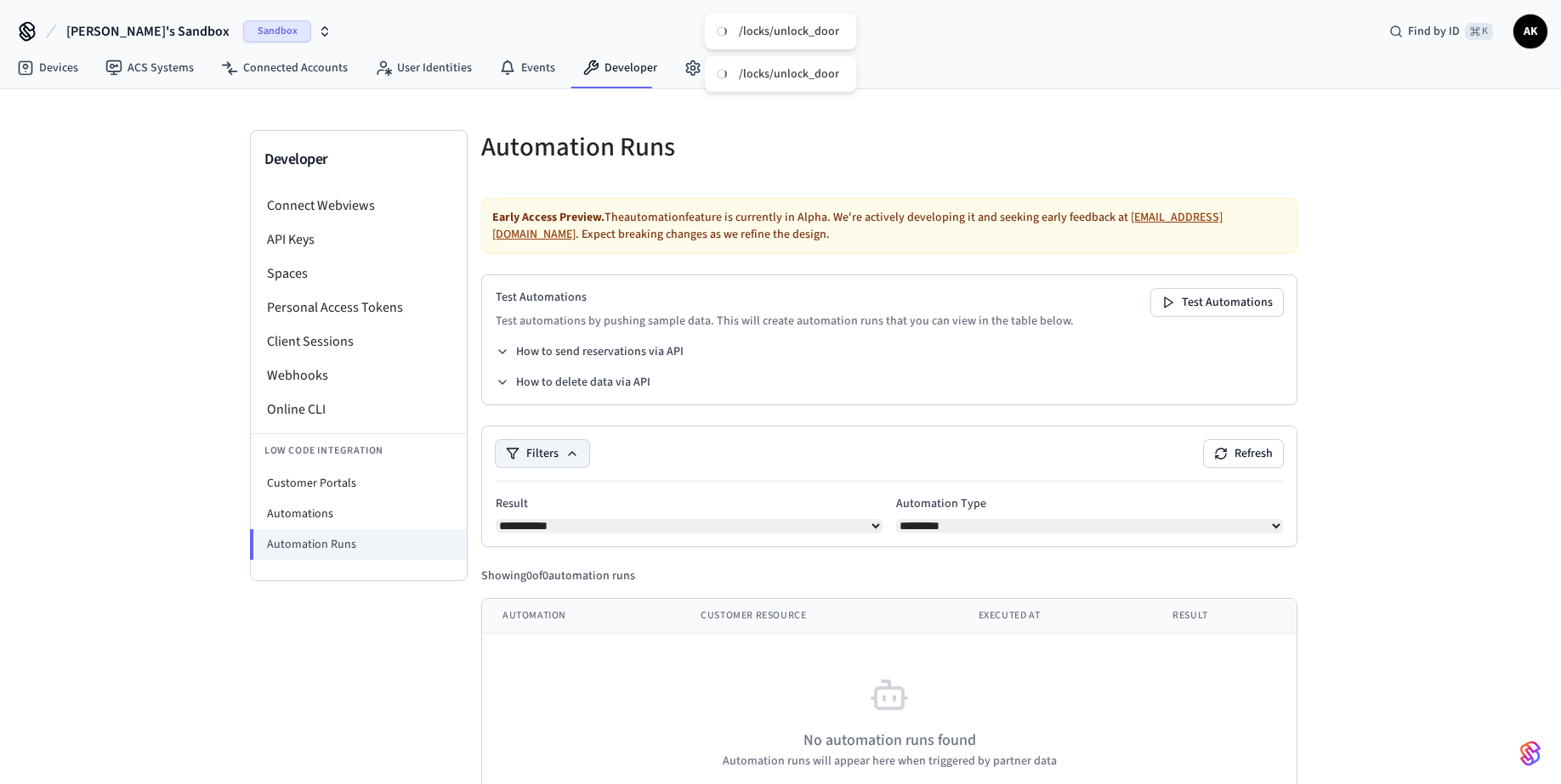
click at [555, 455] on button "Filters" at bounding box center [542, 453] width 94 height 27
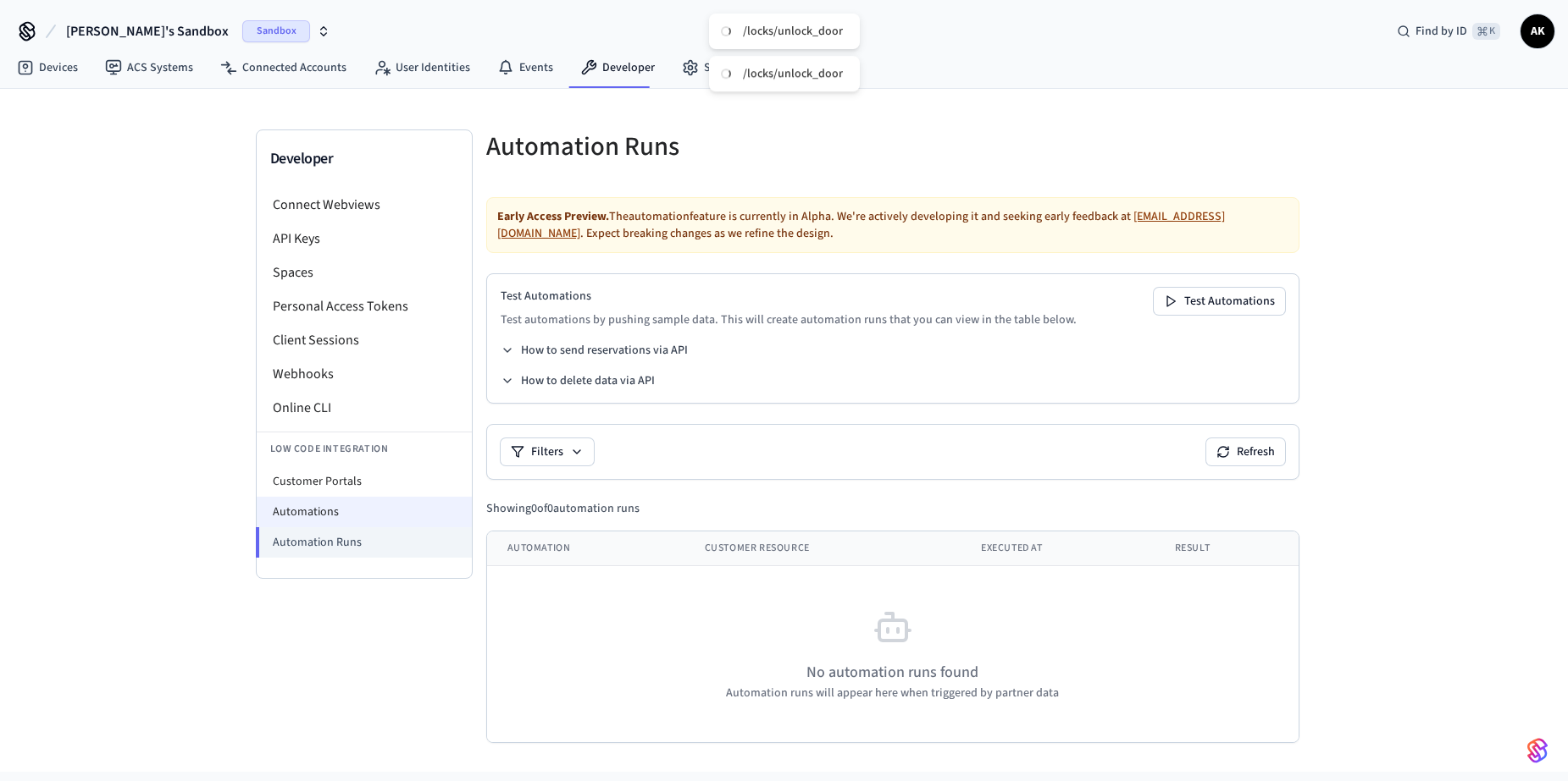
click at [424, 502] on li "Automations" at bounding box center [364, 511] width 215 height 31
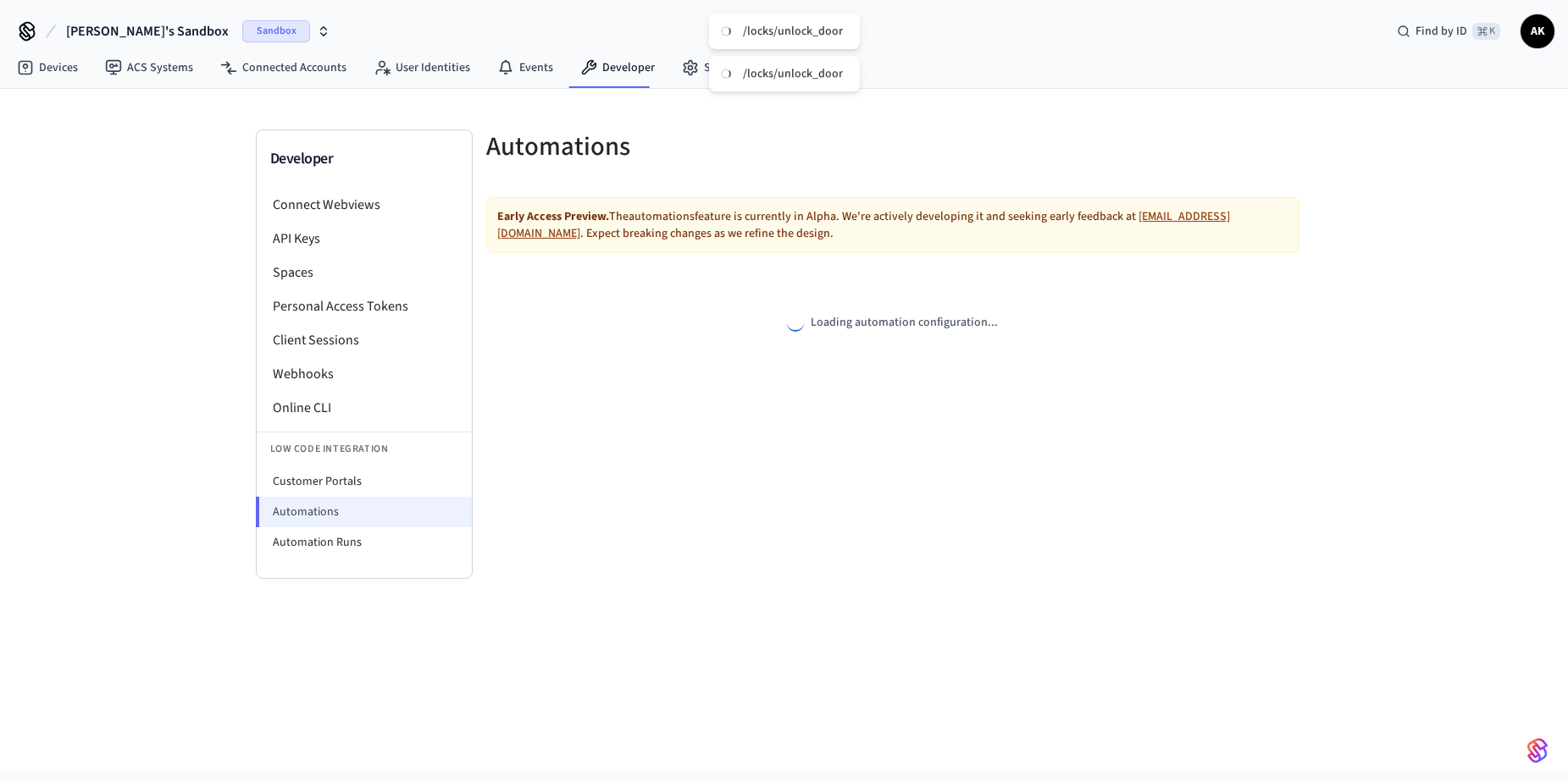
select select "**********"
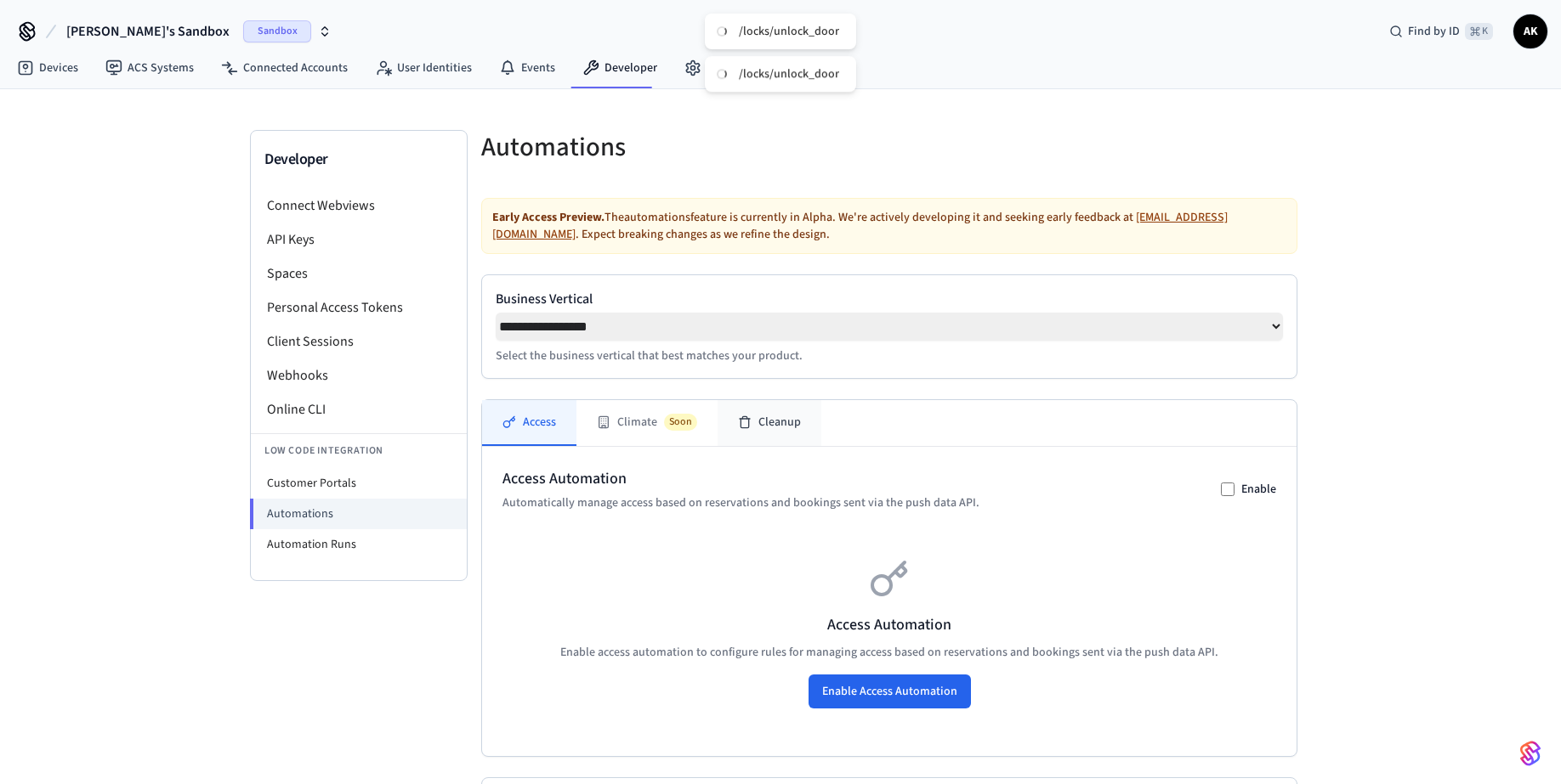
click at [792, 444] on button "Cleanup" at bounding box center [768, 422] width 103 height 46
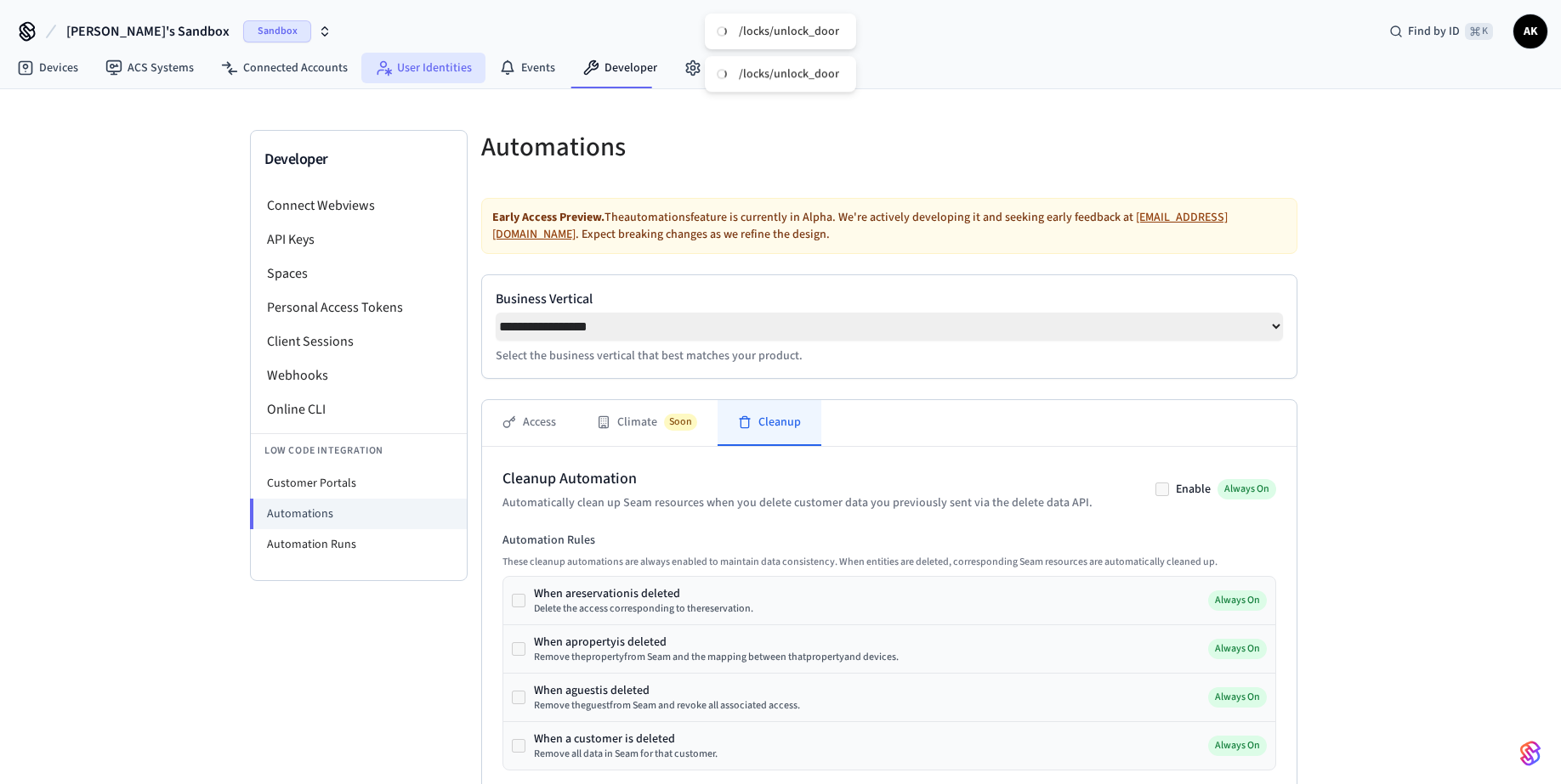
click at [431, 82] on link "User Identities" at bounding box center [422, 68] width 124 height 31
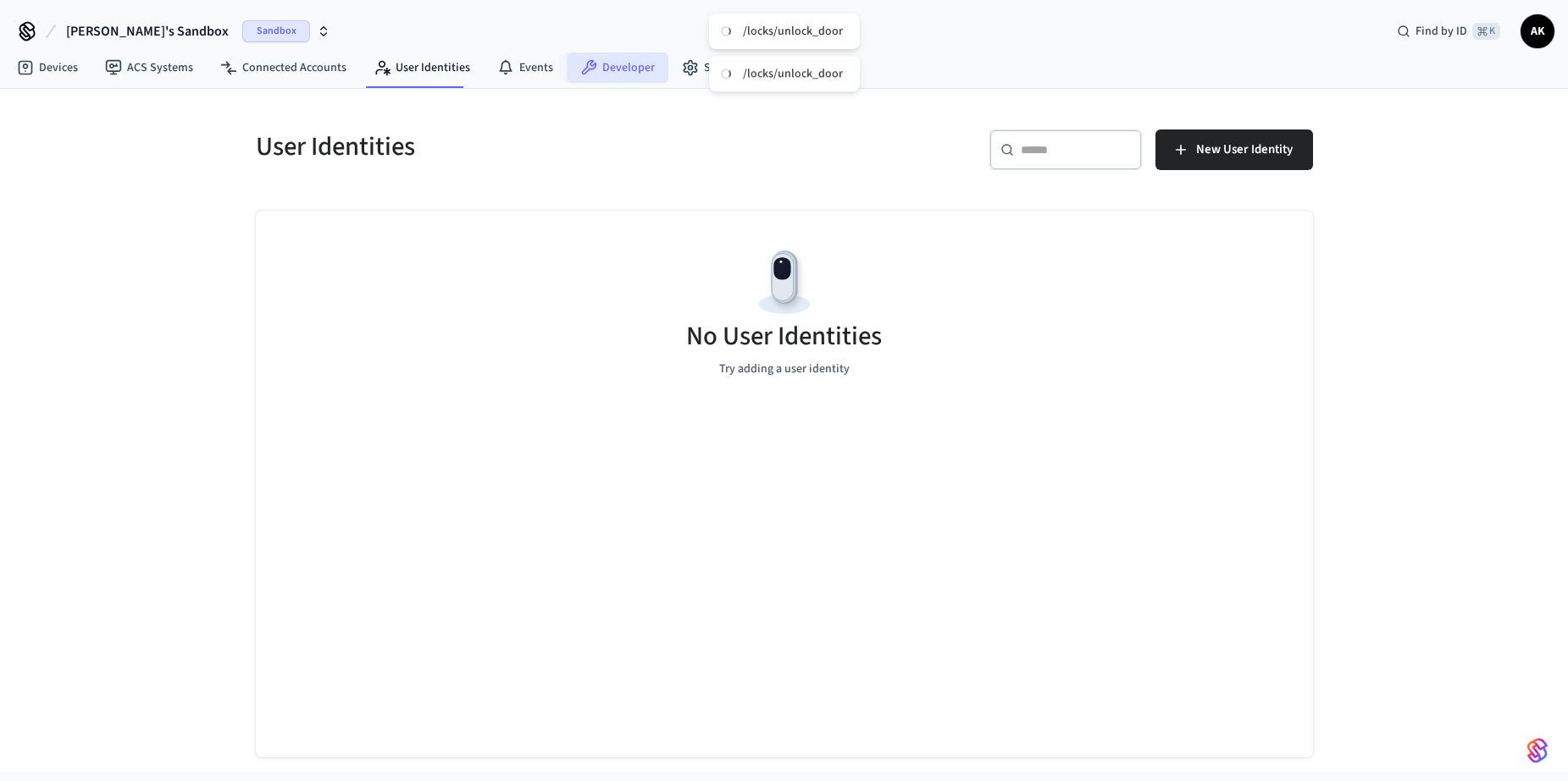
click at [626, 72] on link "Developer" at bounding box center [617, 68] width 102 height 31
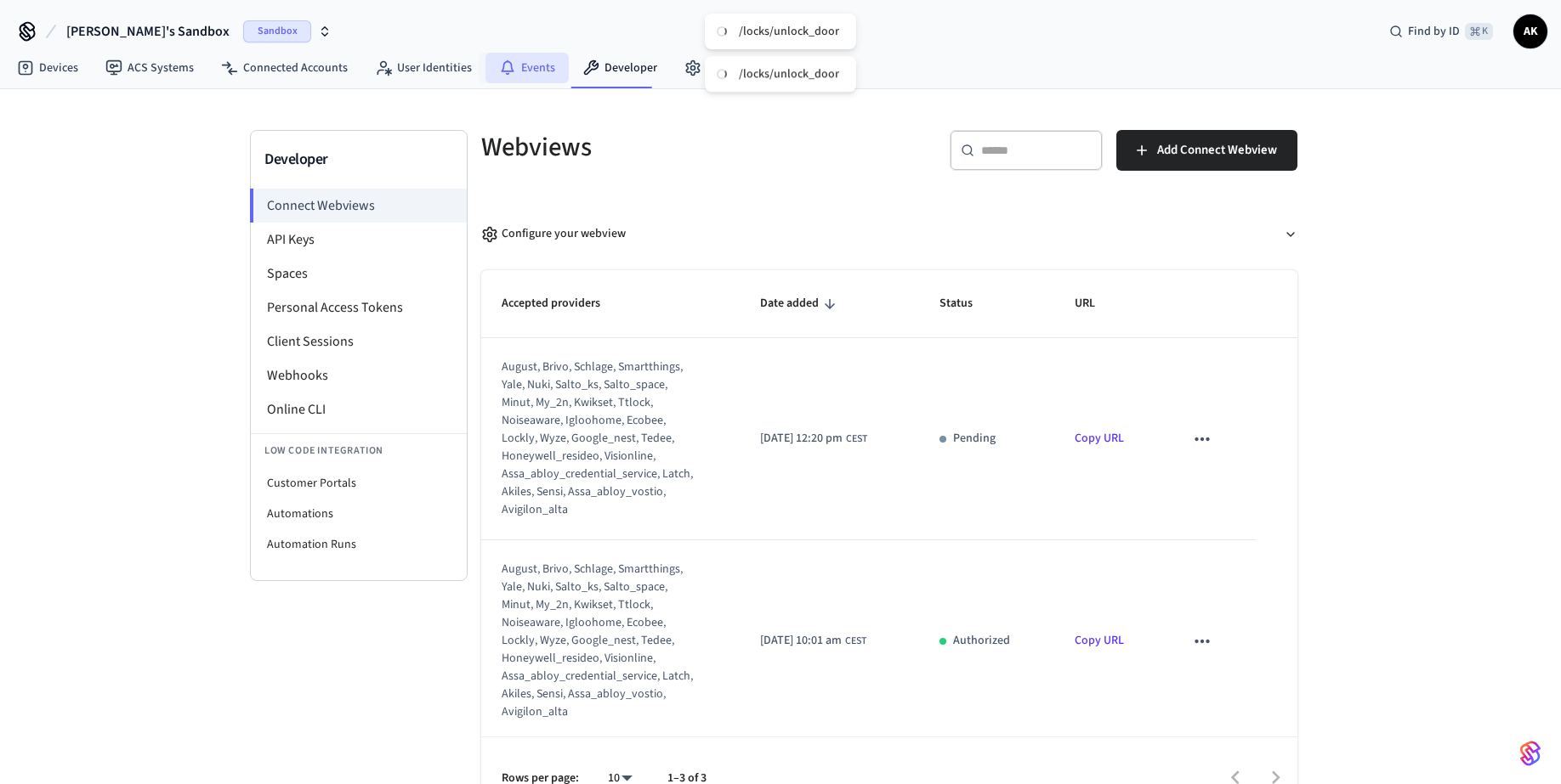
click at [500, 64] on icon at bounding box center [507, 68] width 17 height 17
